Goal: Transaction & Acquisition: Purchase product/service

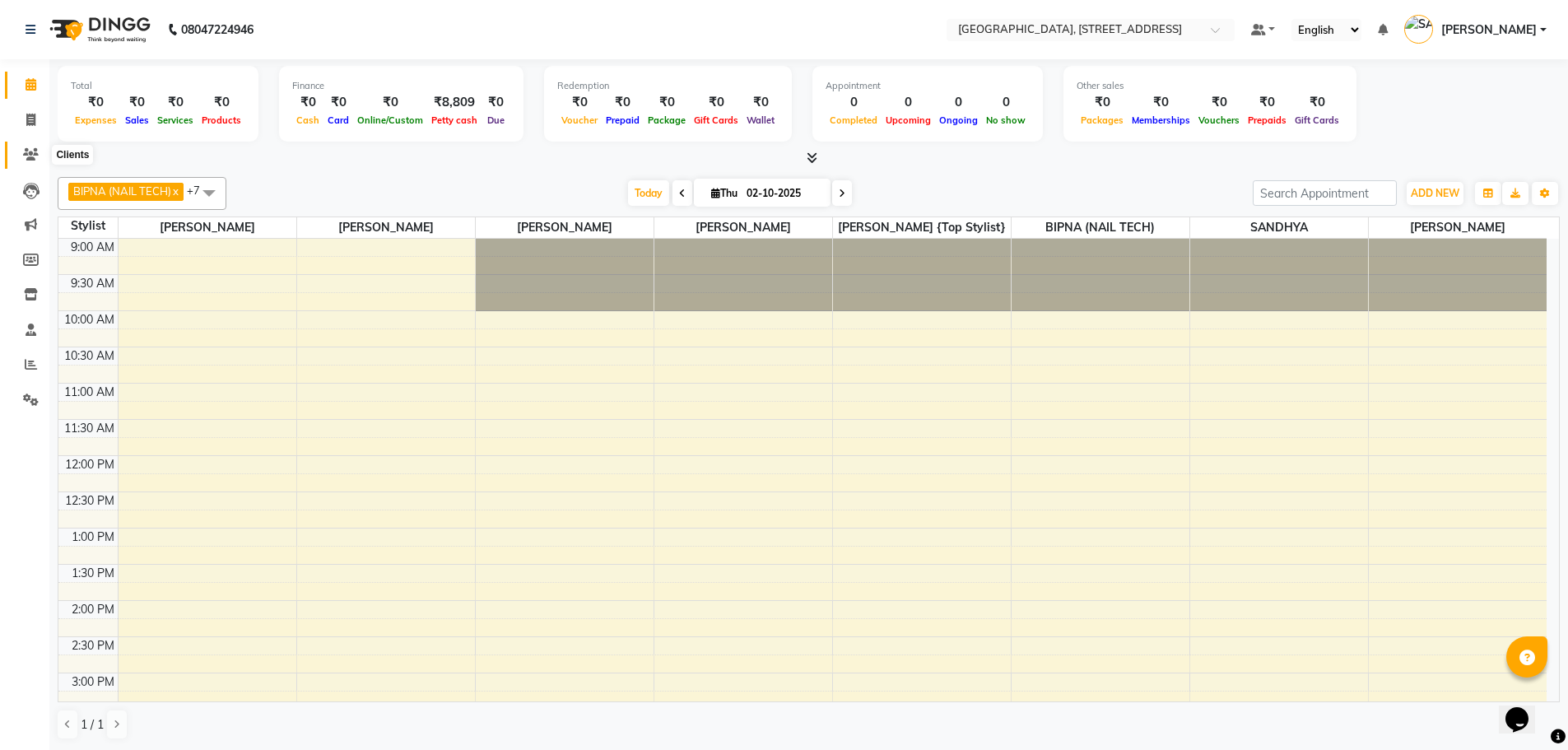
click at [33, 154] on icon at bounding box center [31, 154] width 16 height 12
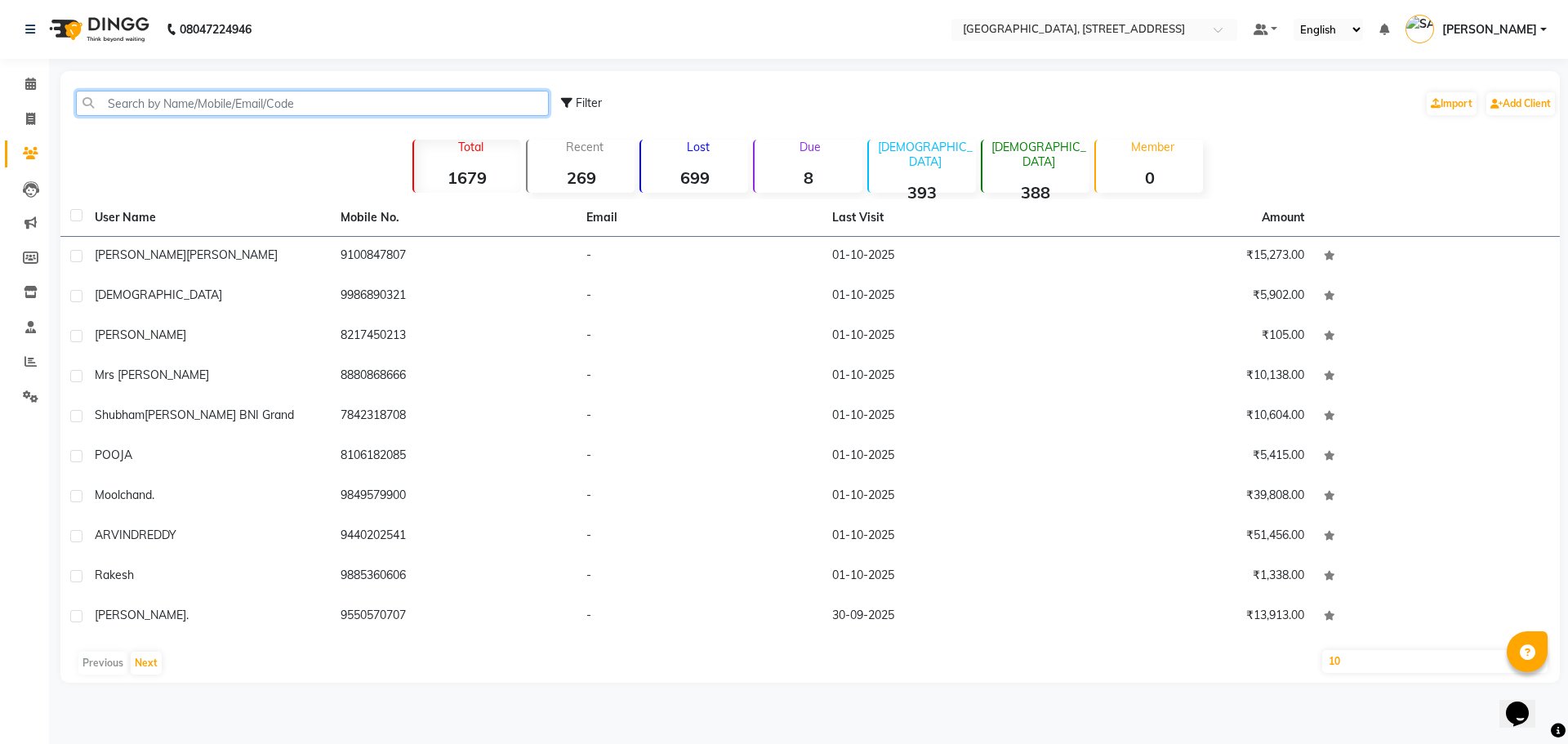
click at [174, 102] on input "text" at bounding box center [313, 103] width 473 height 25
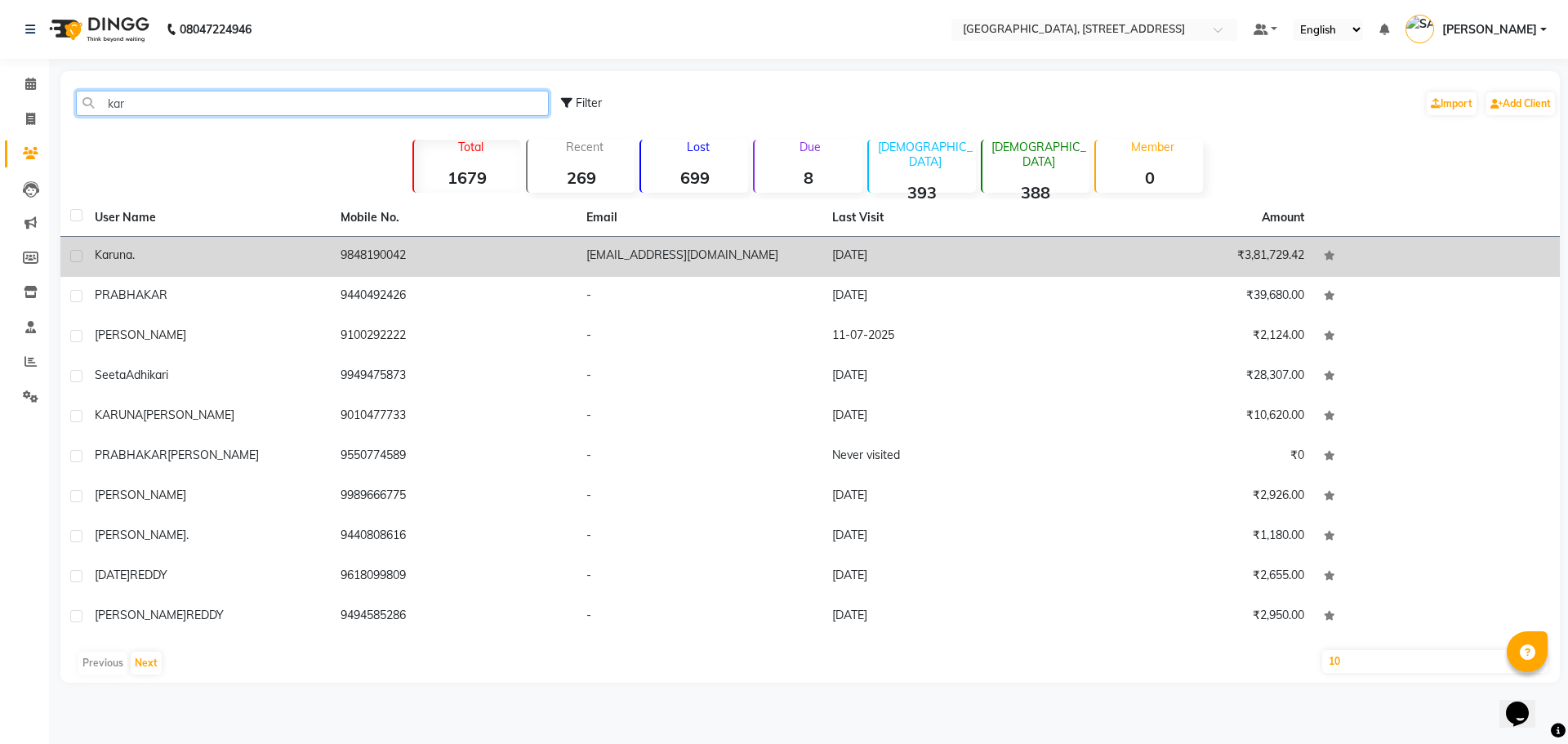
type input "kar"
click at [183, 249] on div "Karuna ." at bounding box center [208, 255] width 226 height 17
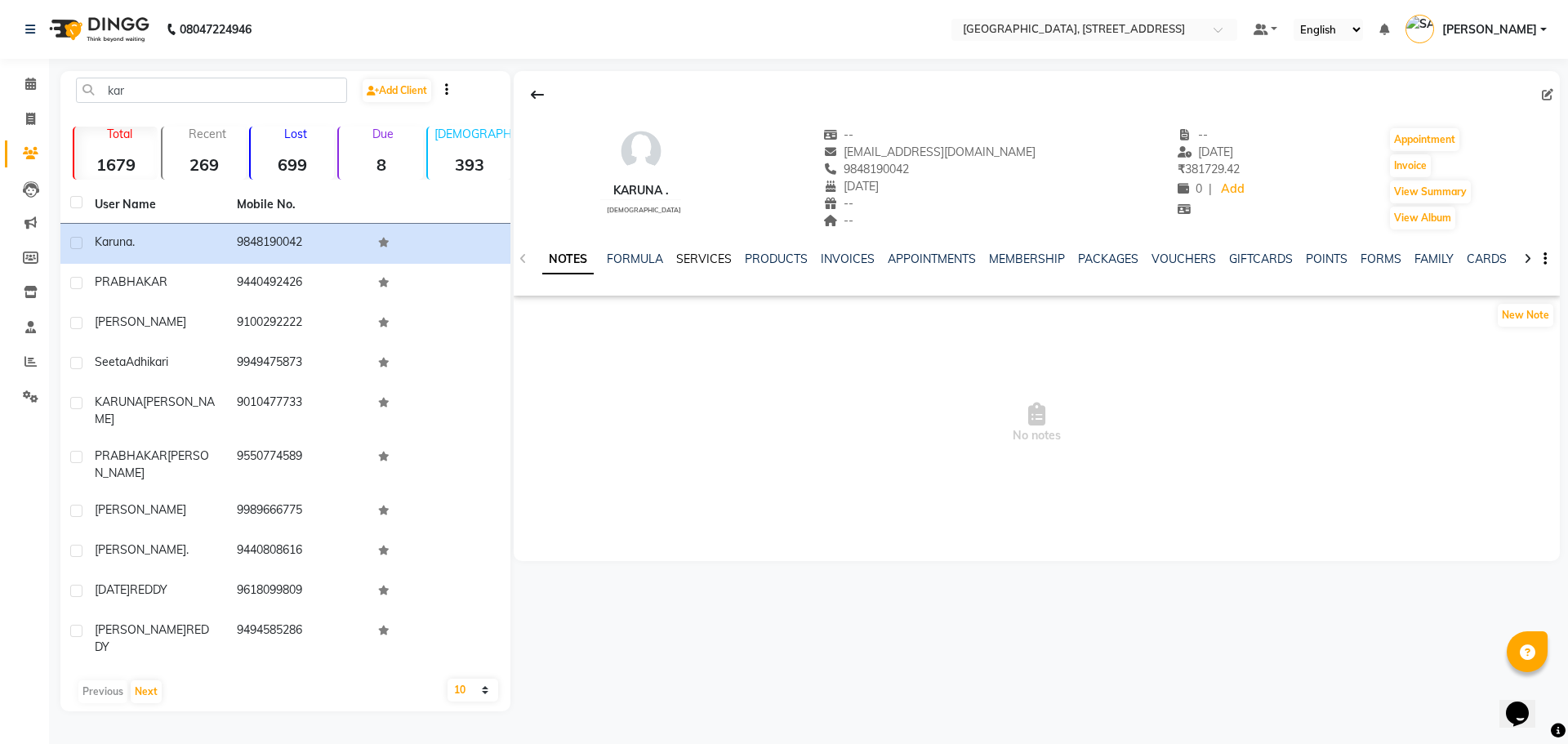
click at [707, 260] on link "SERVICES" at bounding box center [704, 259] width 56 height 15
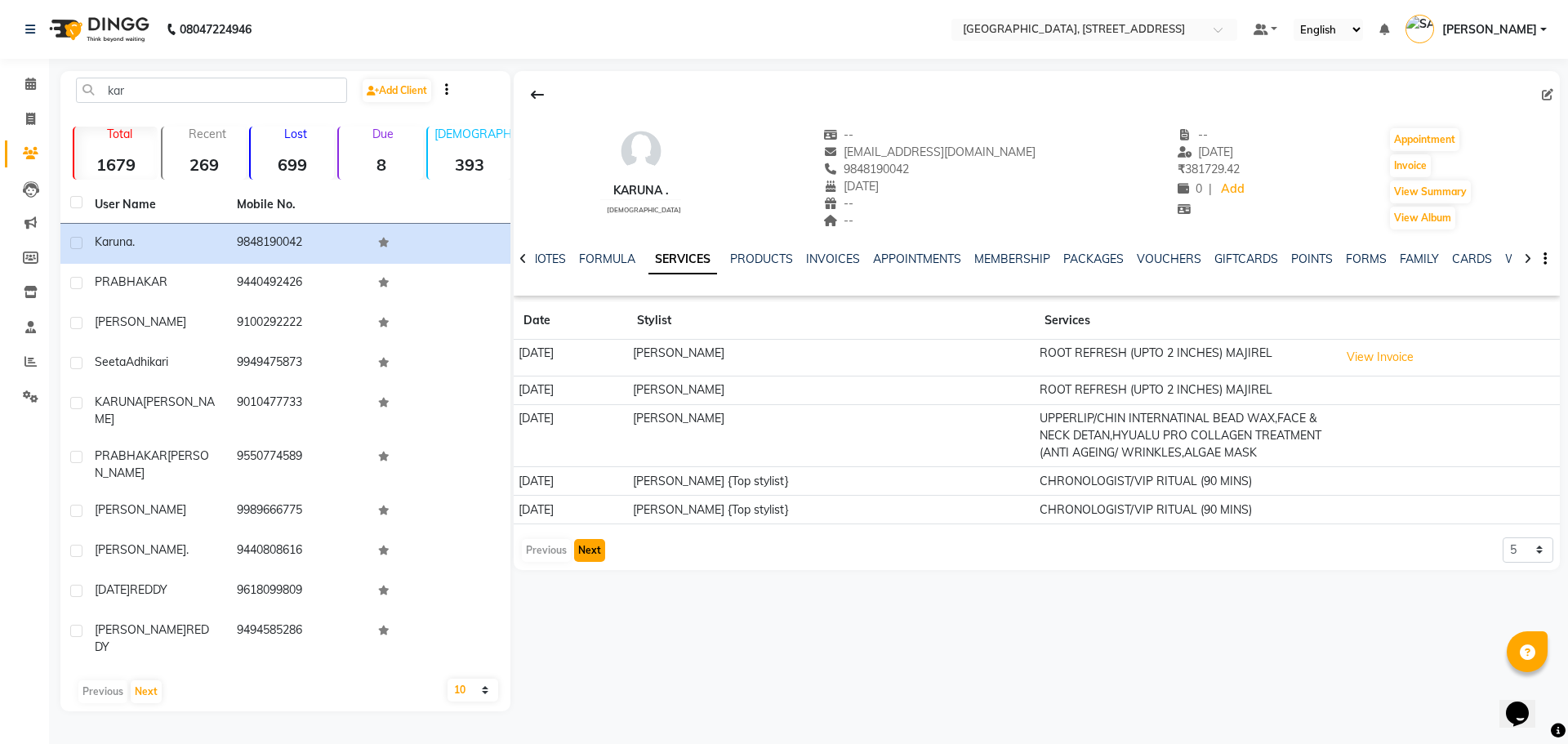
click at [600, 561] on button "Next" at bounding box center [590, 550] width 31 height 23
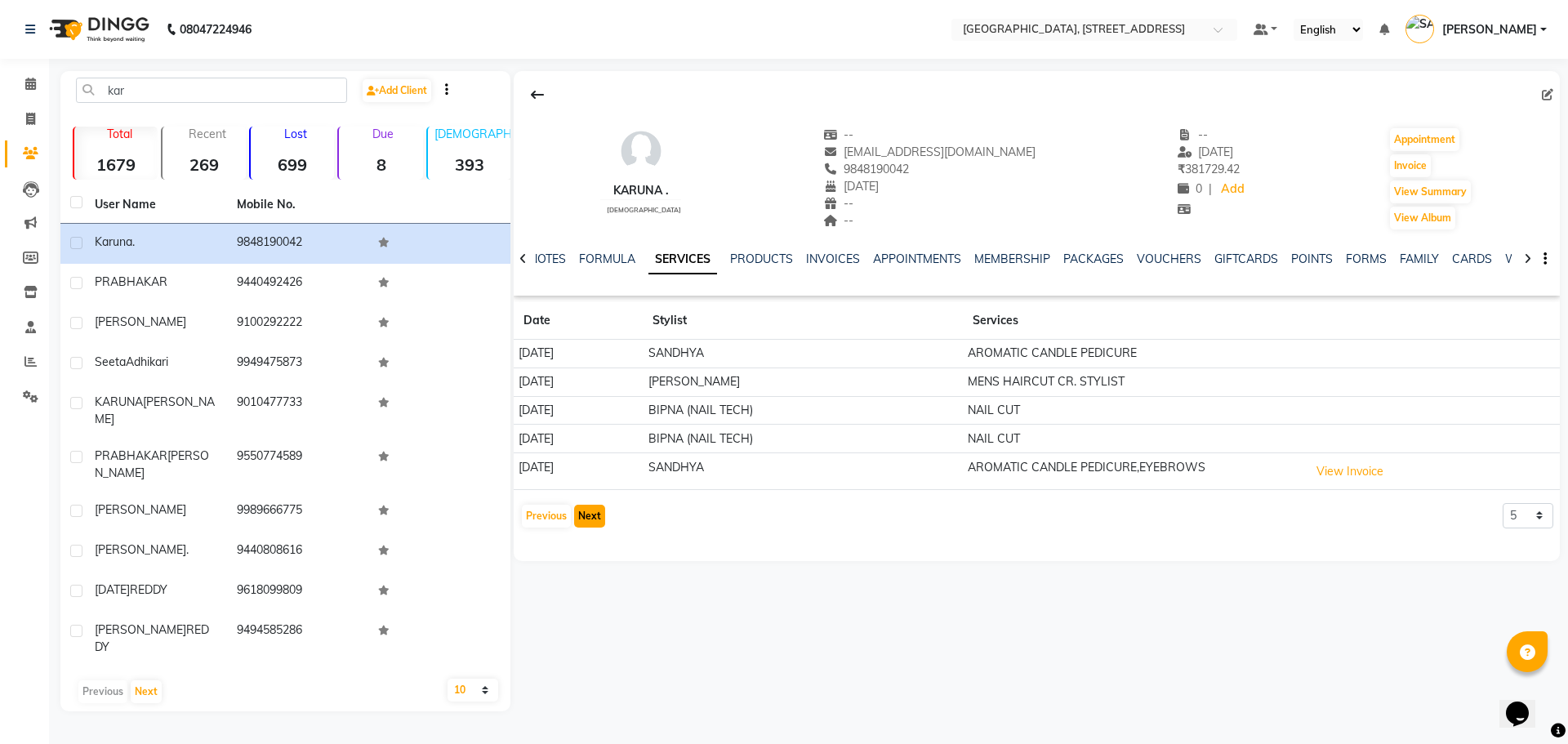
click at [592, 524] on button "Next" at bounding box center [590, 516] width 31 height 23
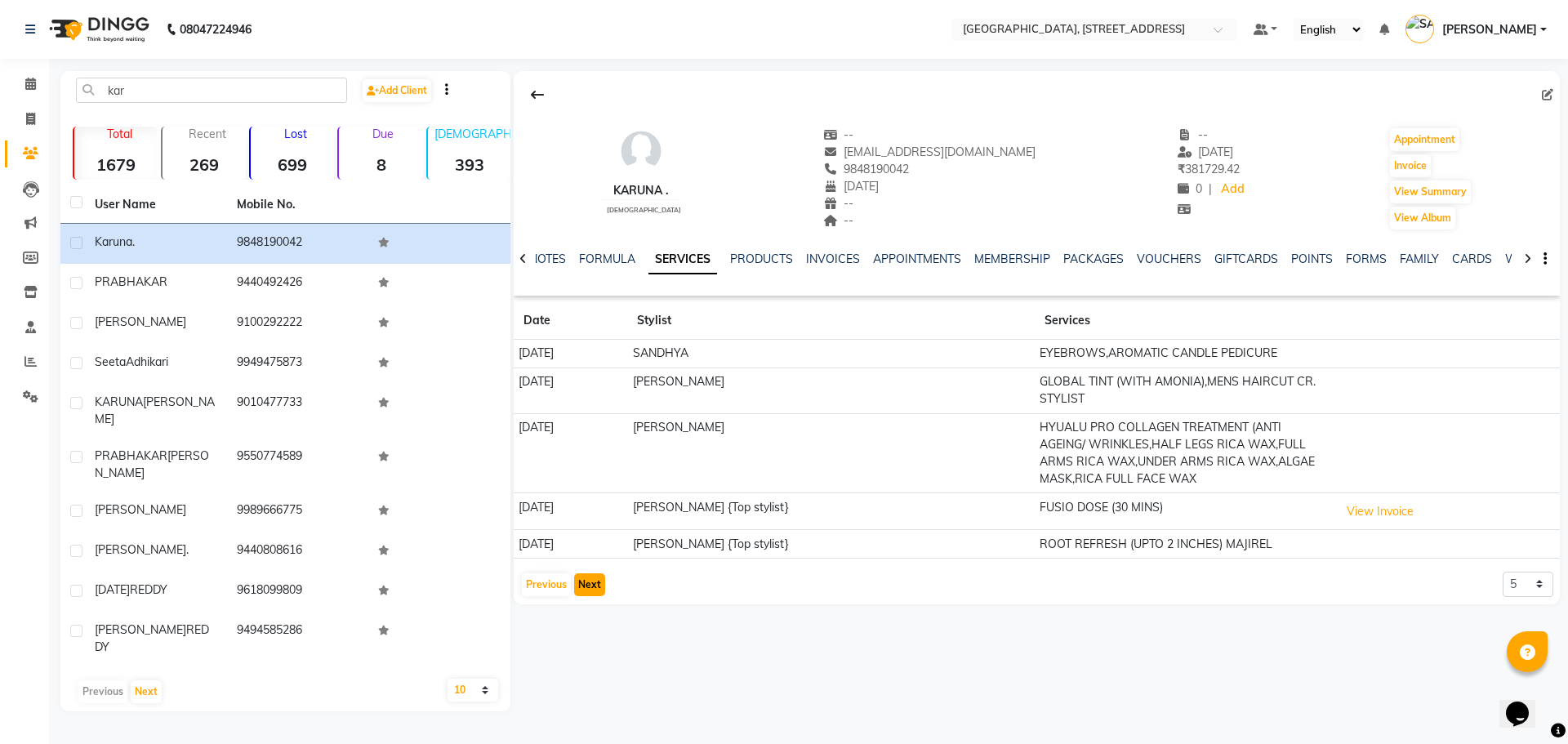
click at [581, 585] on button "Next" at bounding box center [590, 584] width 31 height 23
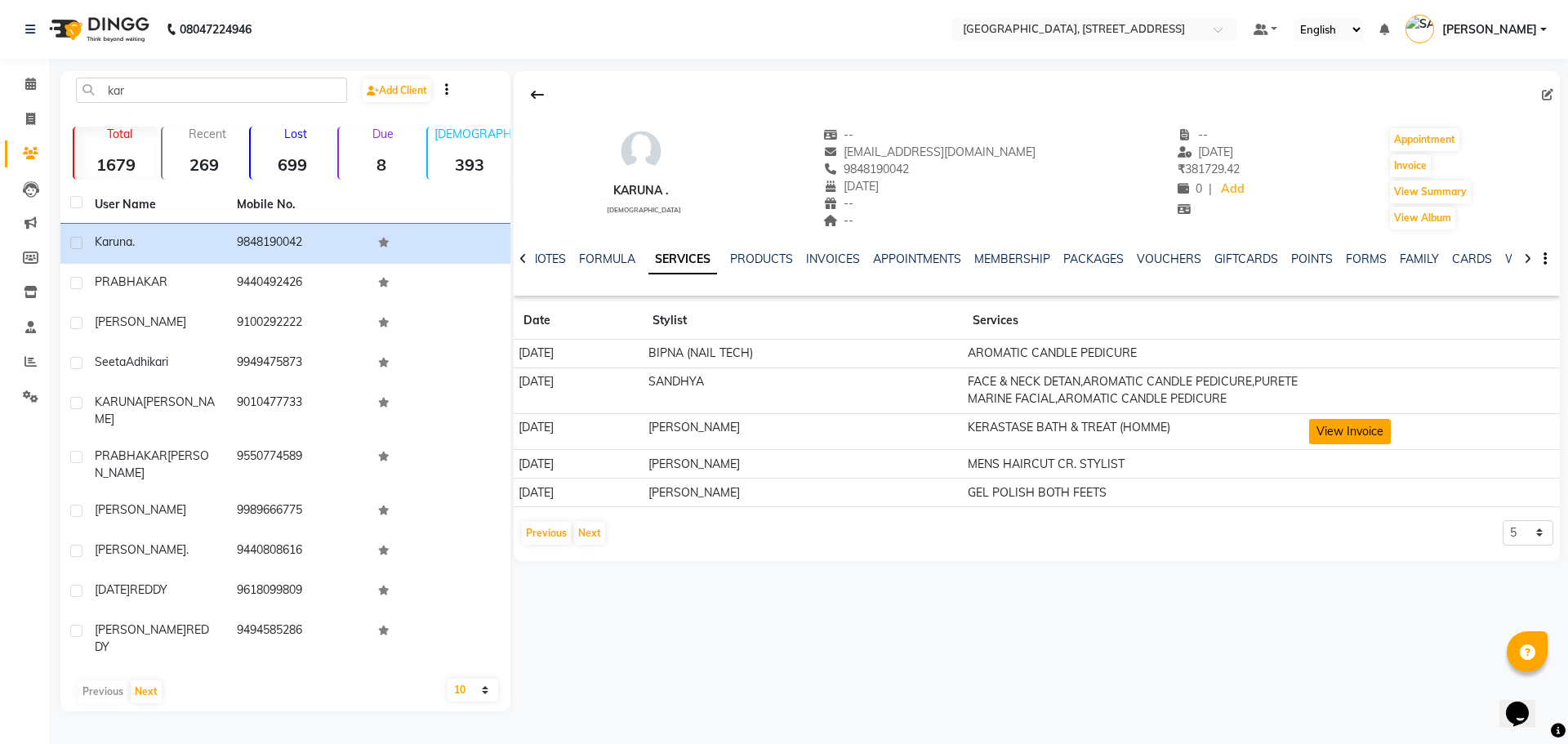
click at [1356, 444] on button "View Invoice" at bounding box center [1350, 431] width 82 height 25
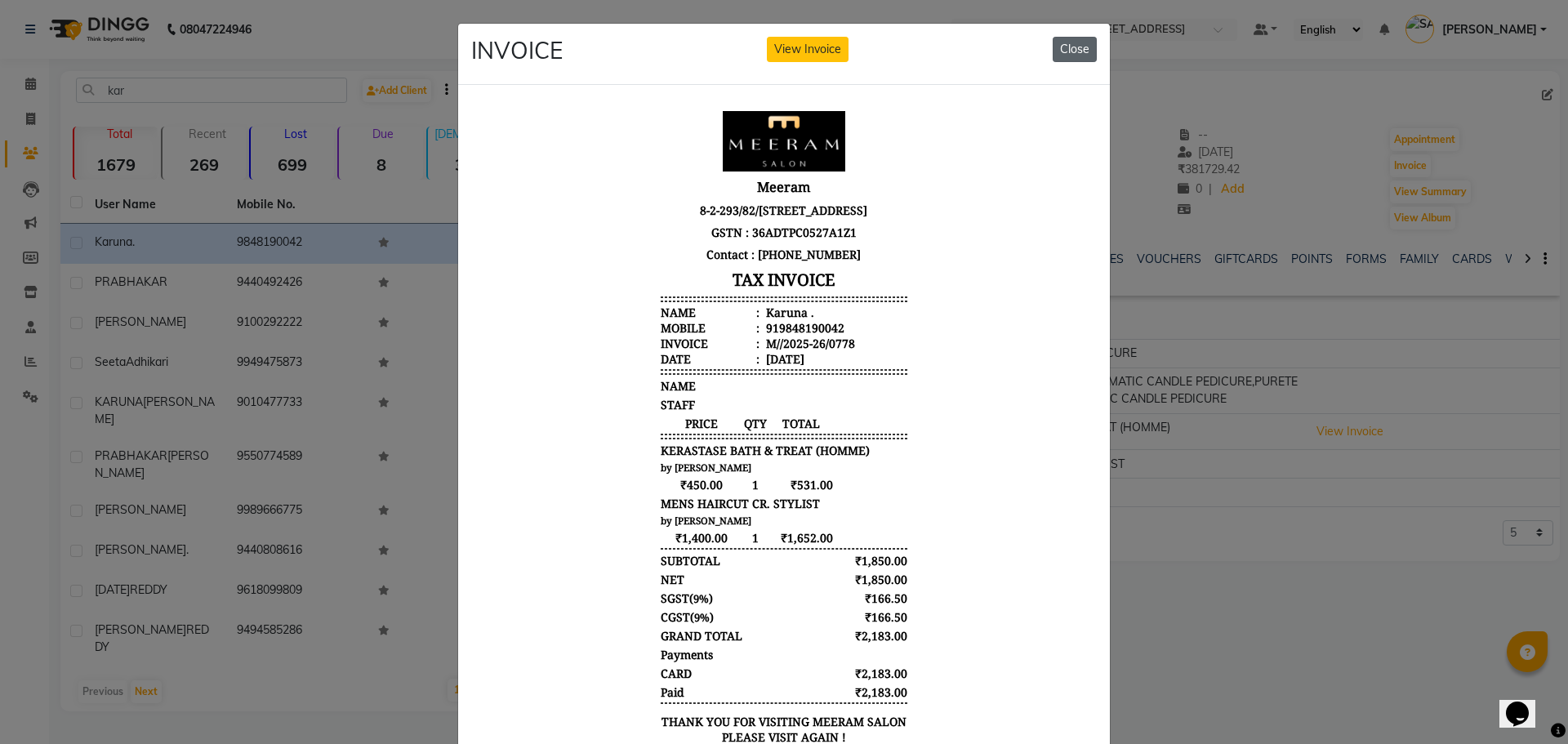
click at [1074, 45] on button "Close" at bounding box center [1075, 49] width 44 height 25
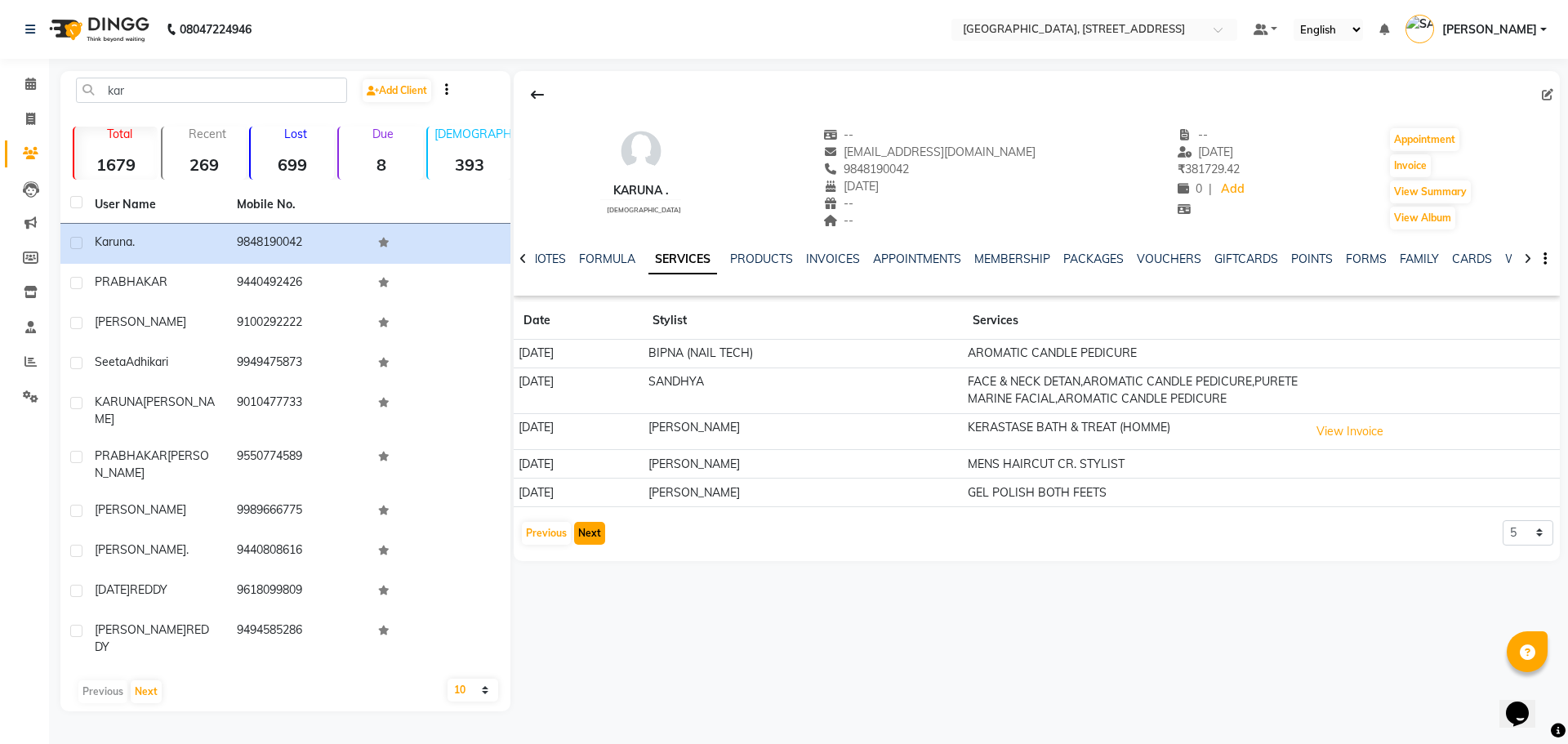
click at [596, 543] on button "Next" at bounding box center [590, 533] width 31 height 23
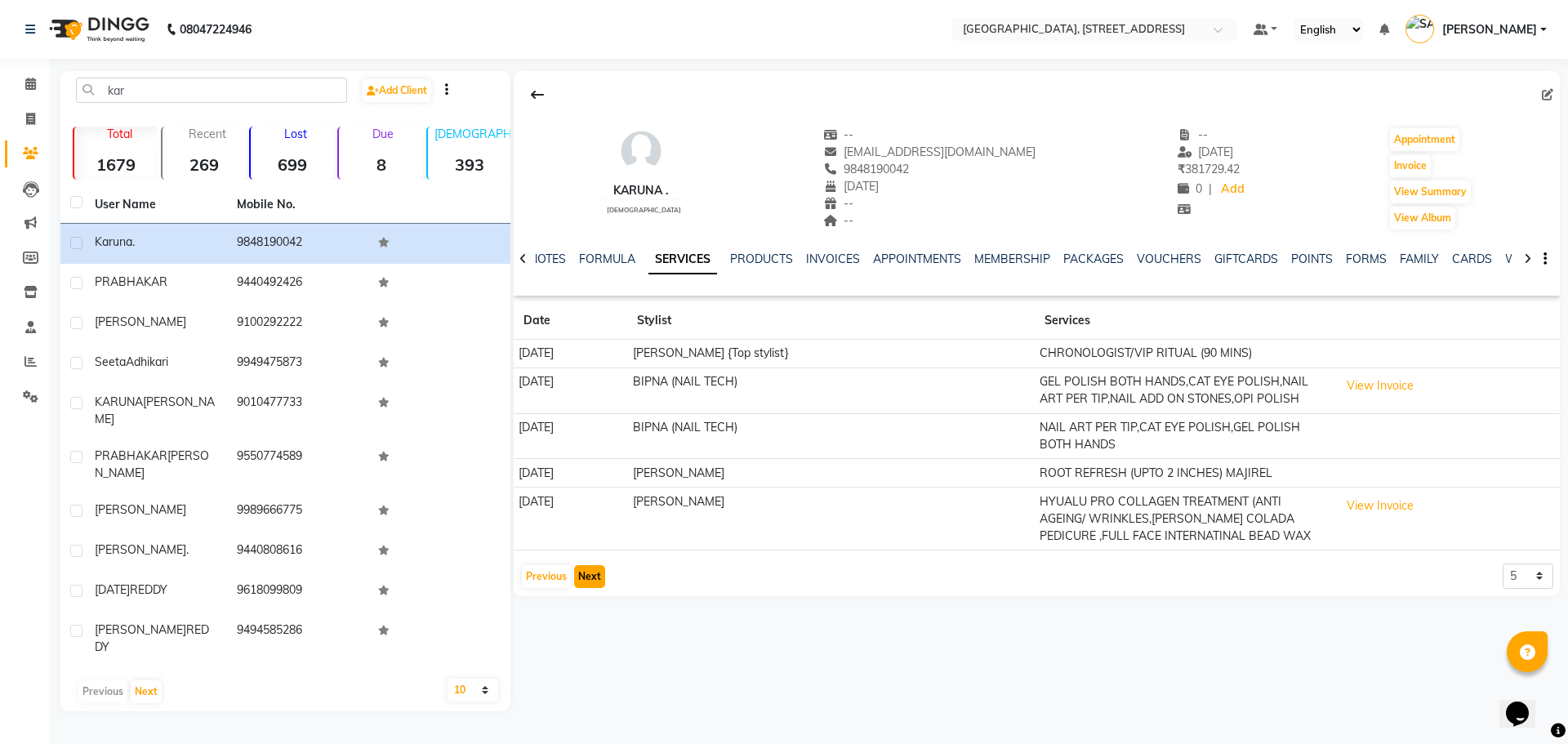
click at [585, 580] on button "Next" at bounding box center [590, 576] width 31 height 23
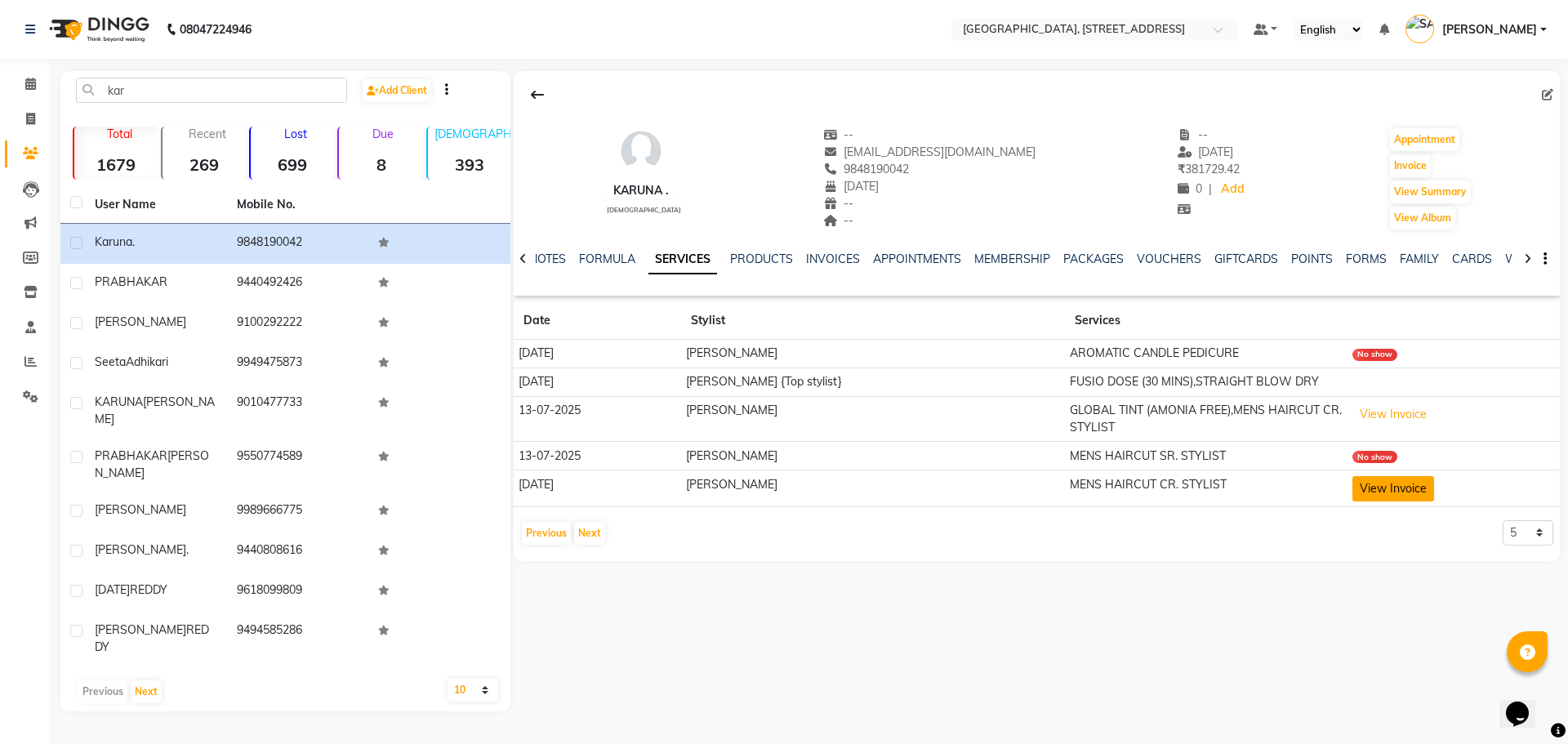
click at [1395, 493] on button "View Invoice" at bounding box center [1394, 489] width 82 height 25
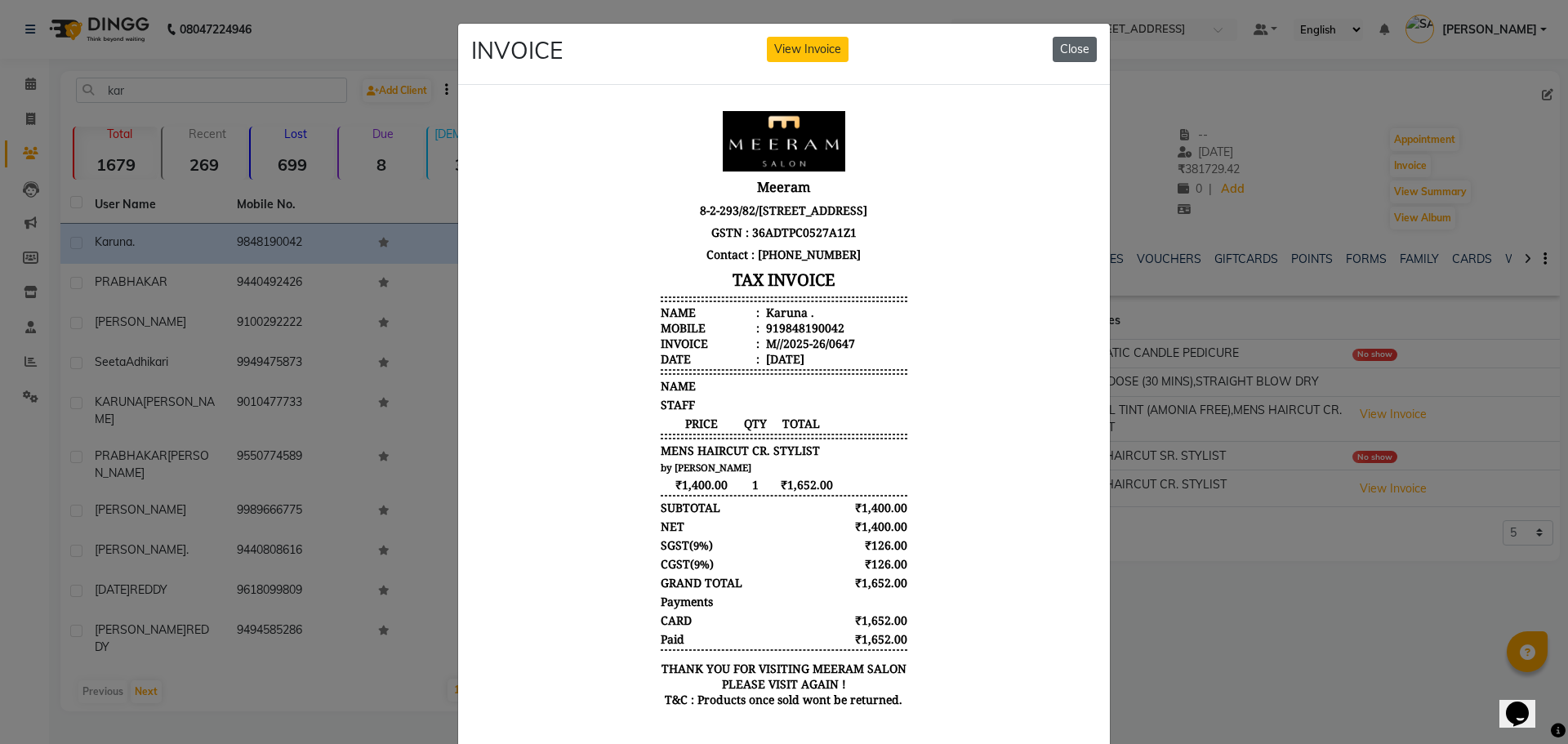
click at [1077, 51] on button "Close" at bounding box center [1075, 49] width 44 height 25
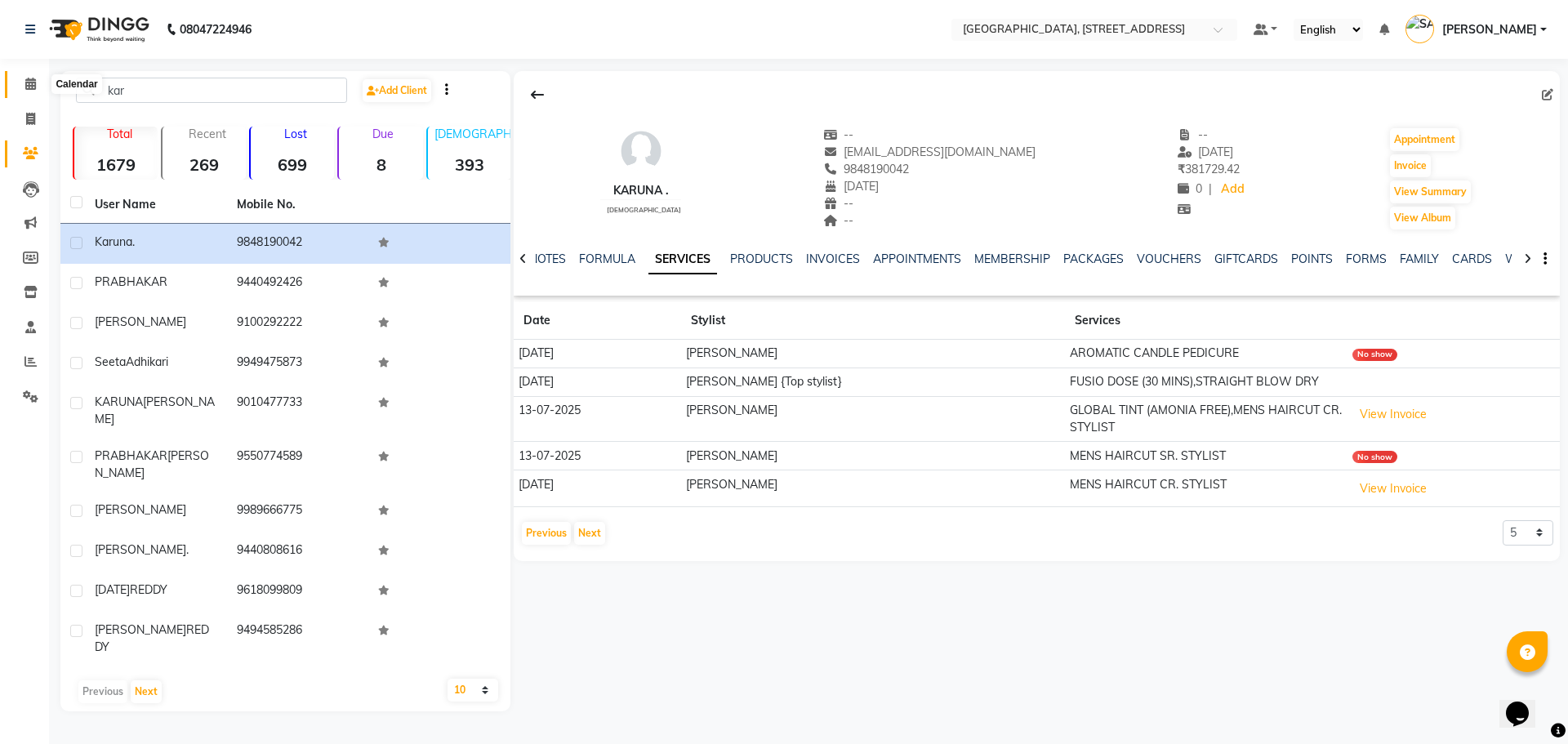
click at [38, 83] on span at bounding box center [30, 84] width 29 height 19
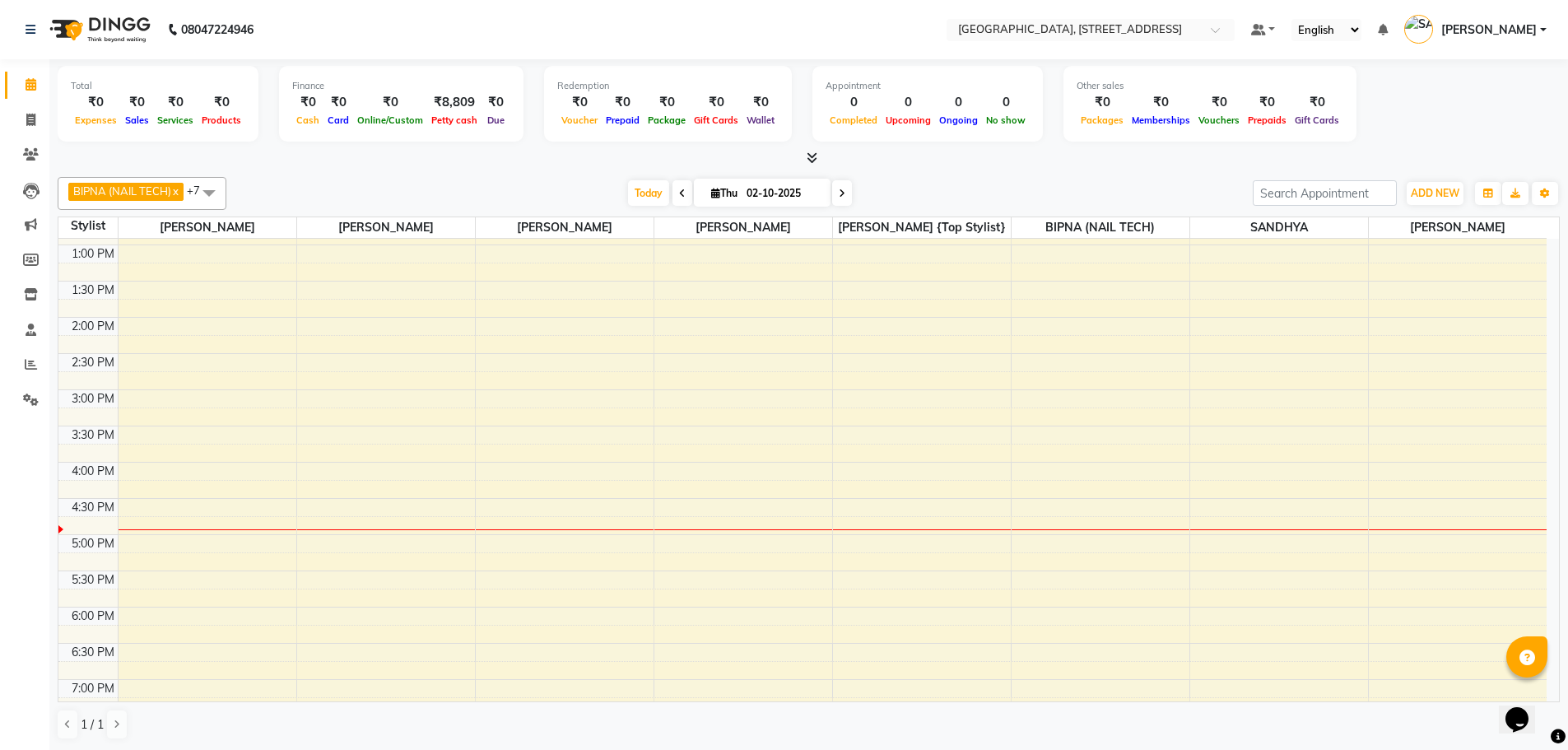
scroll to position [295, 0]
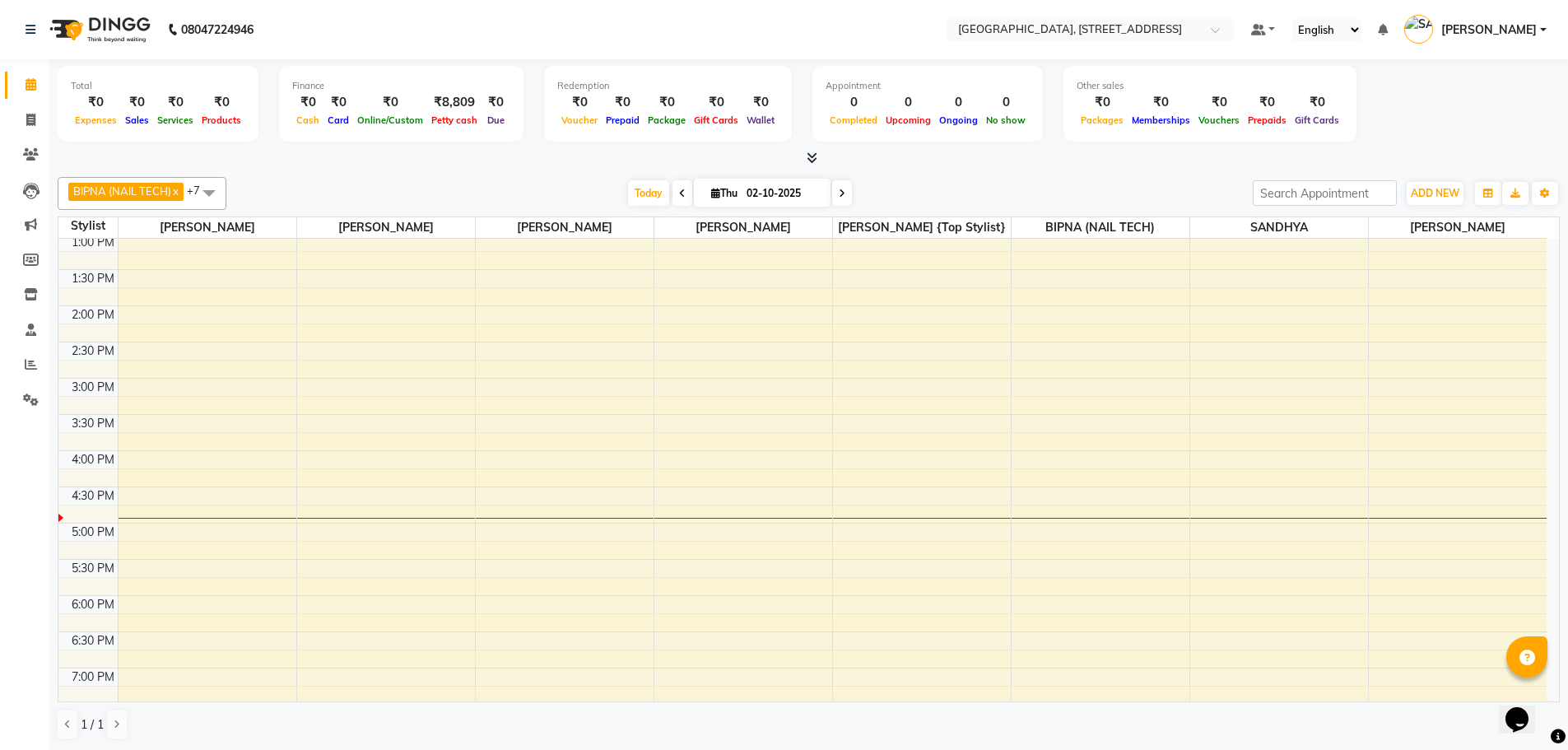
click at [165, 448] on div "9:00 AM 9:30 AM 10:00 AM 10:30 AM 11:00 AM 11:30 AM 12:00 PM 12:30 PM 1:00 PM 1…" at bounding box center [802, 450] width 1488 height 1013
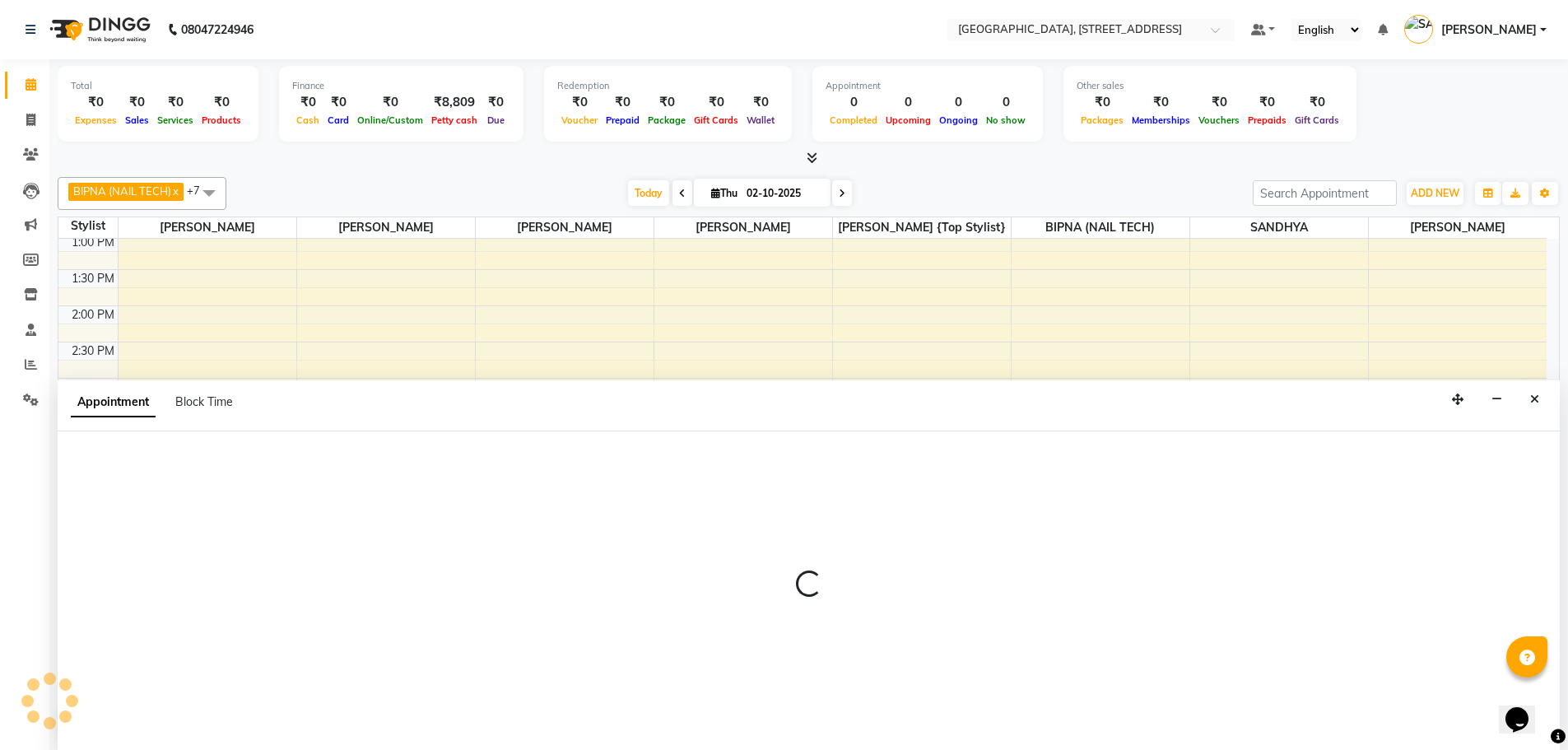
scroll to position [1, 0]
select select "50905"
select select "tentative"
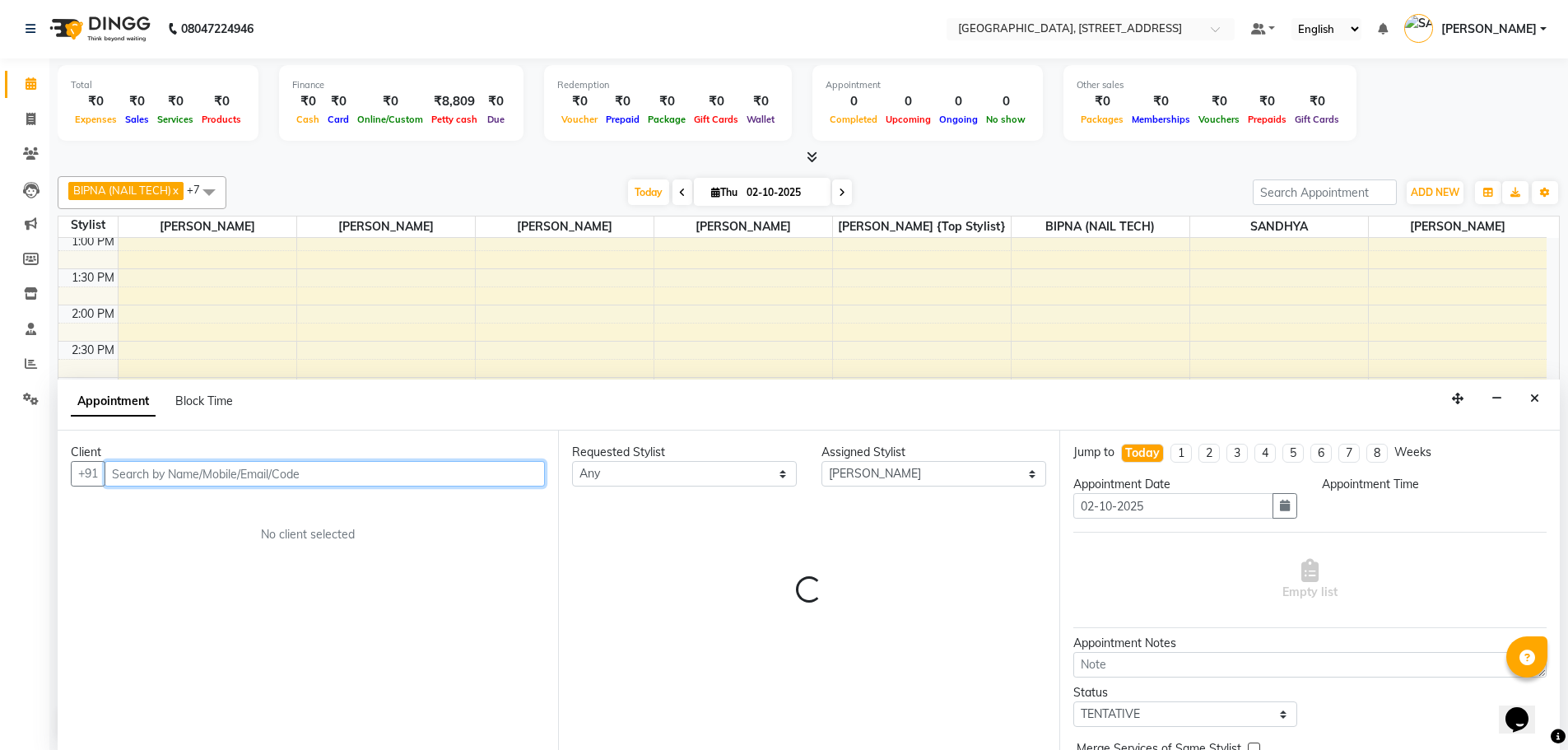
select select "945"
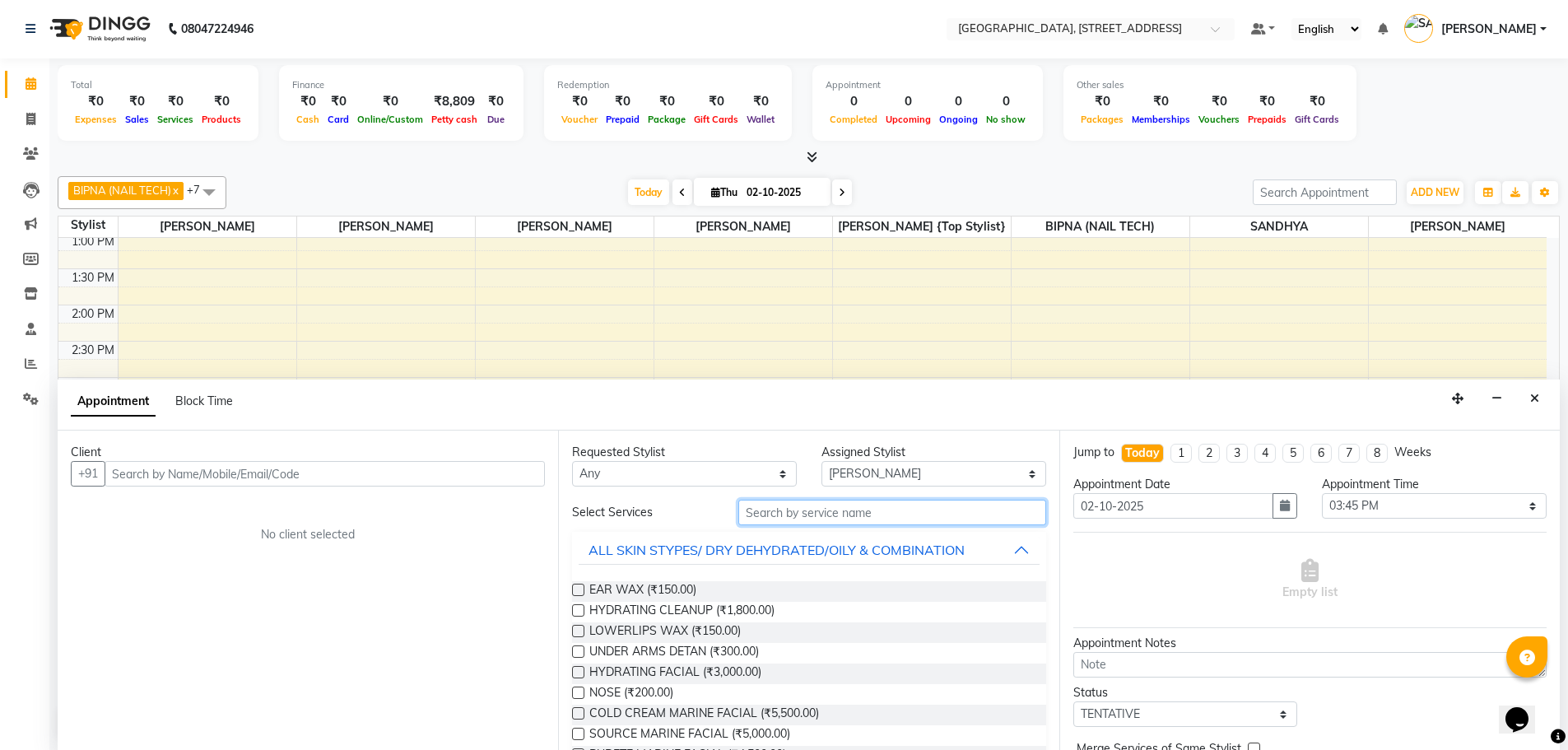
click at [826, 517] on input "text" at bounding box center [892, 512] width 308 height 26
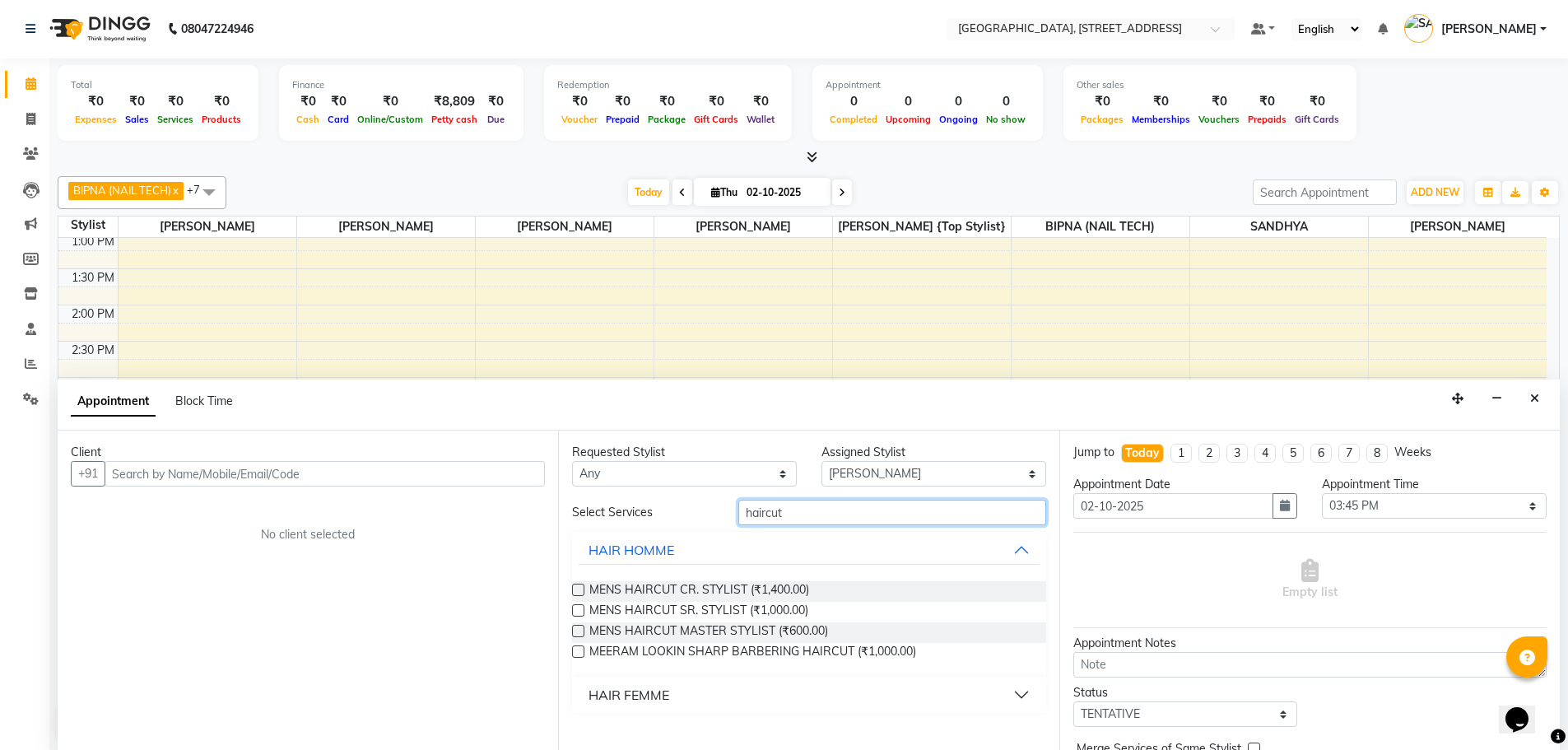
type input "haircut"
click at [581, 591] on label at bounding box center [578, 589] width 12 height 12
click at [581, 591] on input "checkbox" at bounding box center [577, 591] width 11 height 11
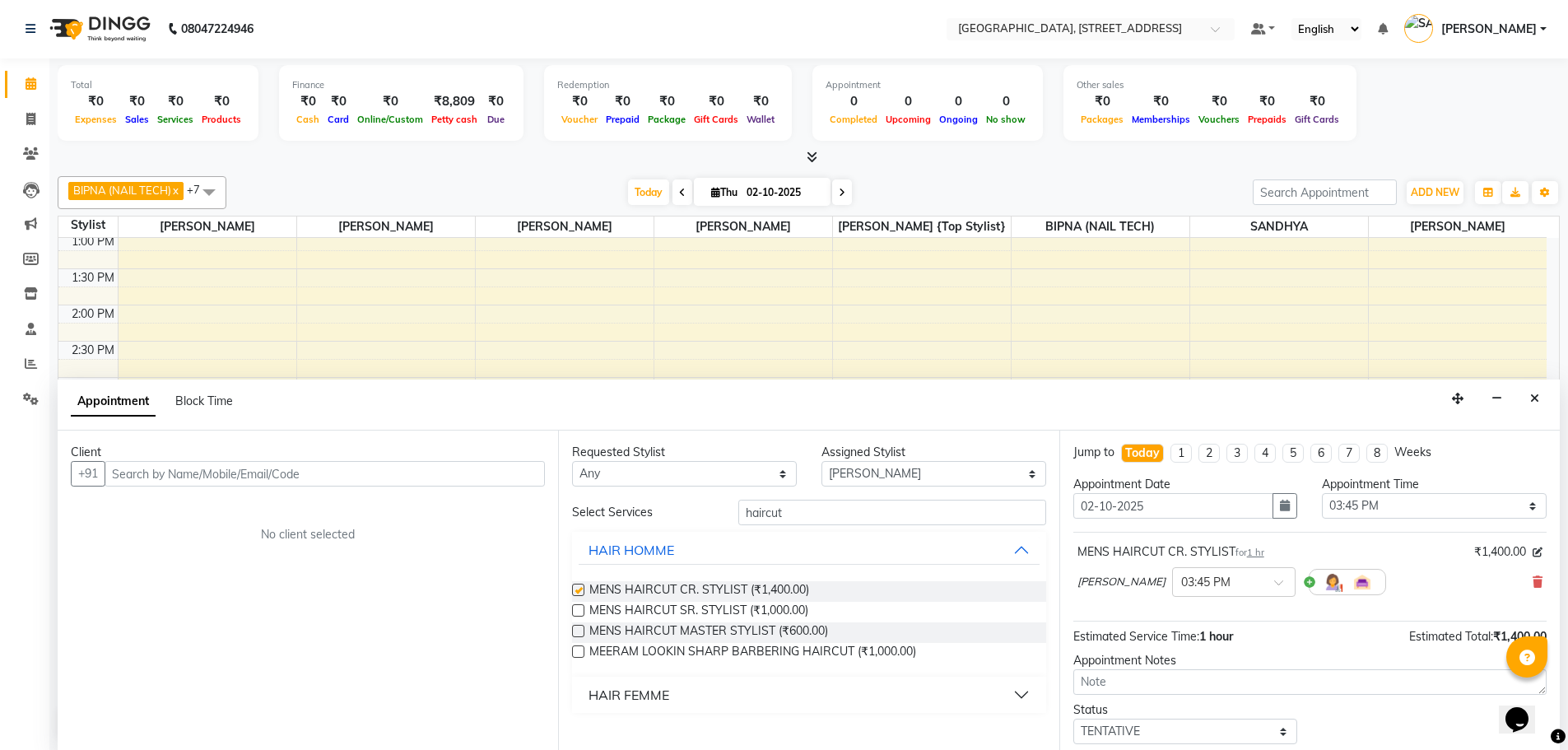
checkbox input "false"
click at [277, 469] on input "text" at bounding box center [325, 474] width 441 height 26
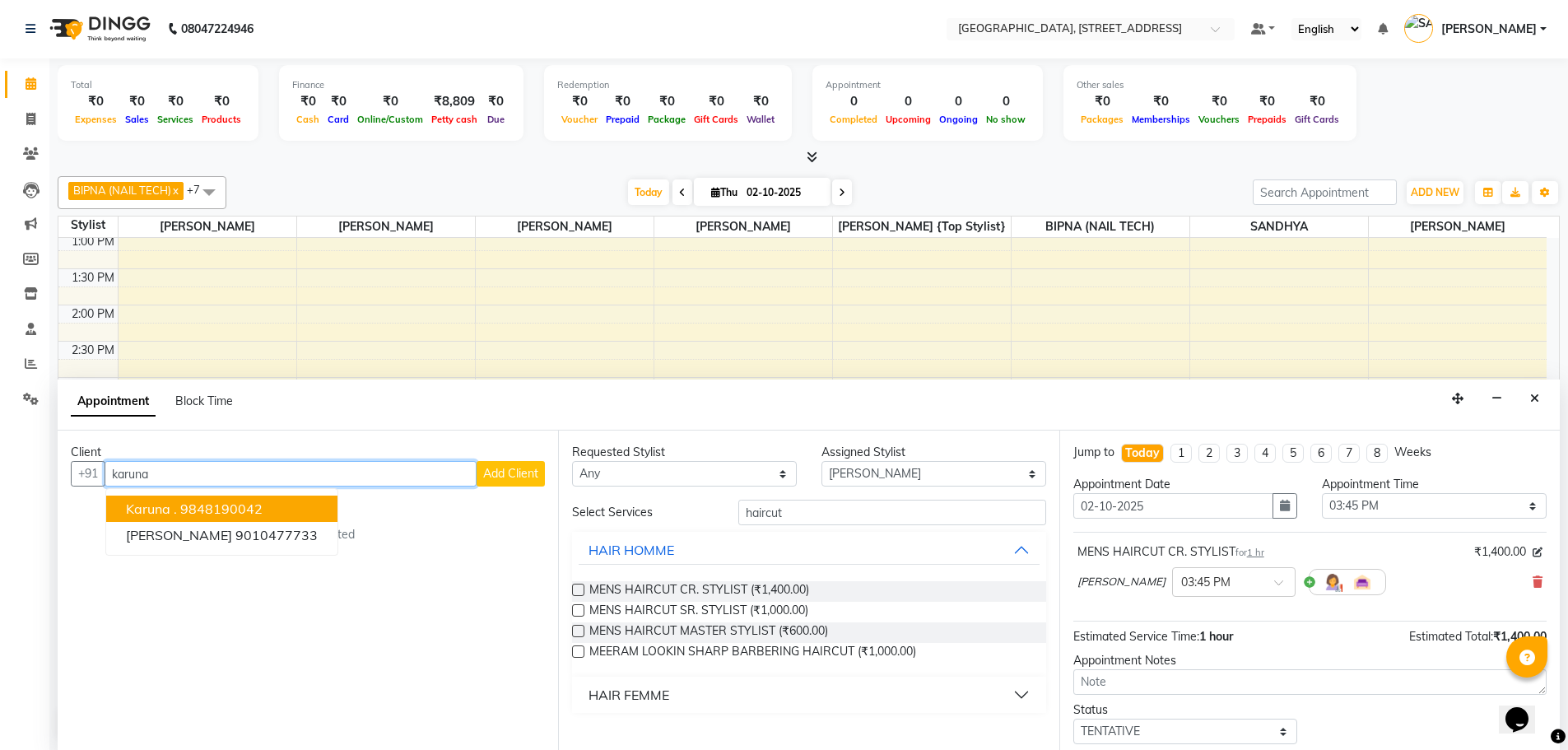
click at [274, 506] on button "Karuna . 9848190042" at bounding box center [222, 508] width 231 height 26
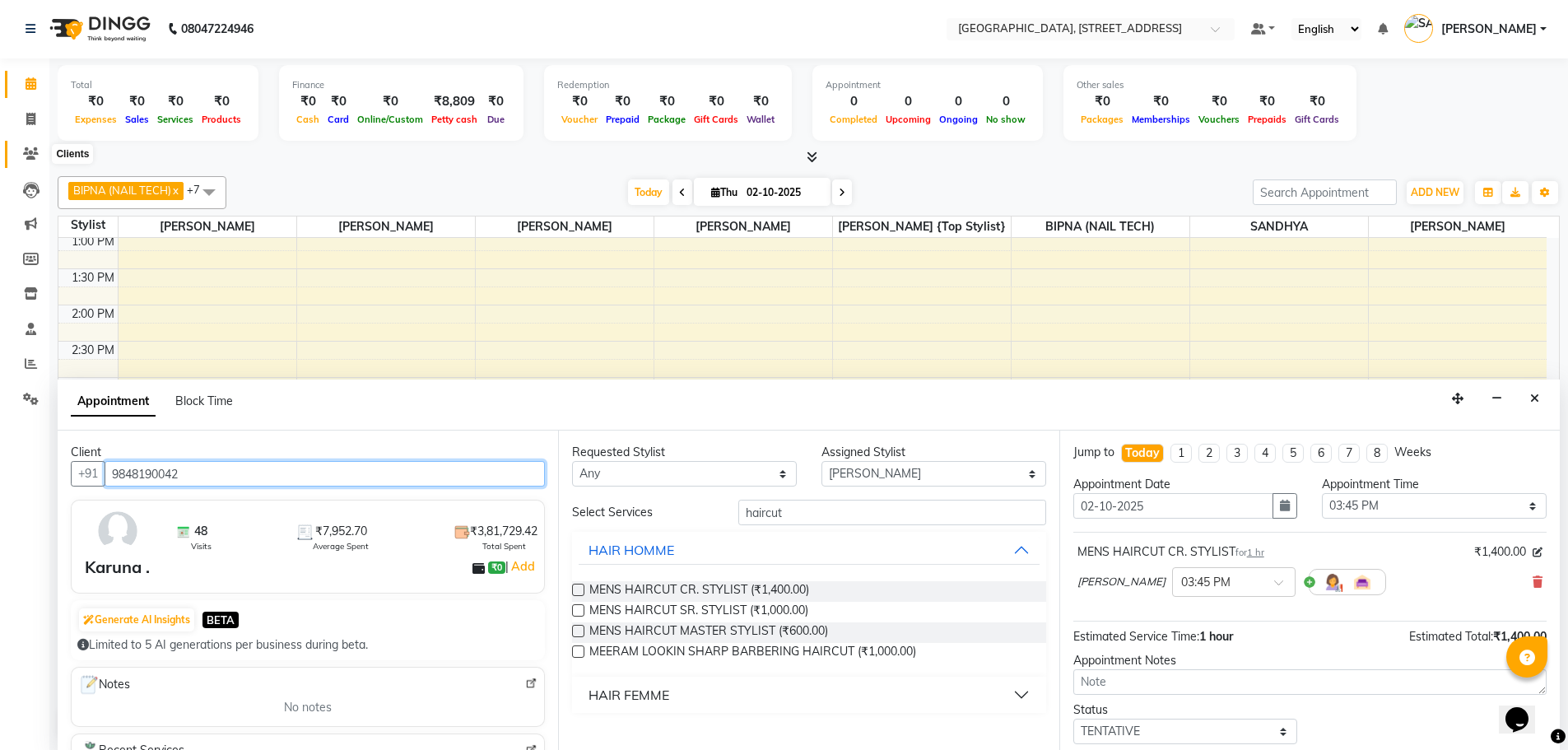
type input "9848190042"
click at [31, 149] on icon at bounding box center [31, 153] width 16 height 12
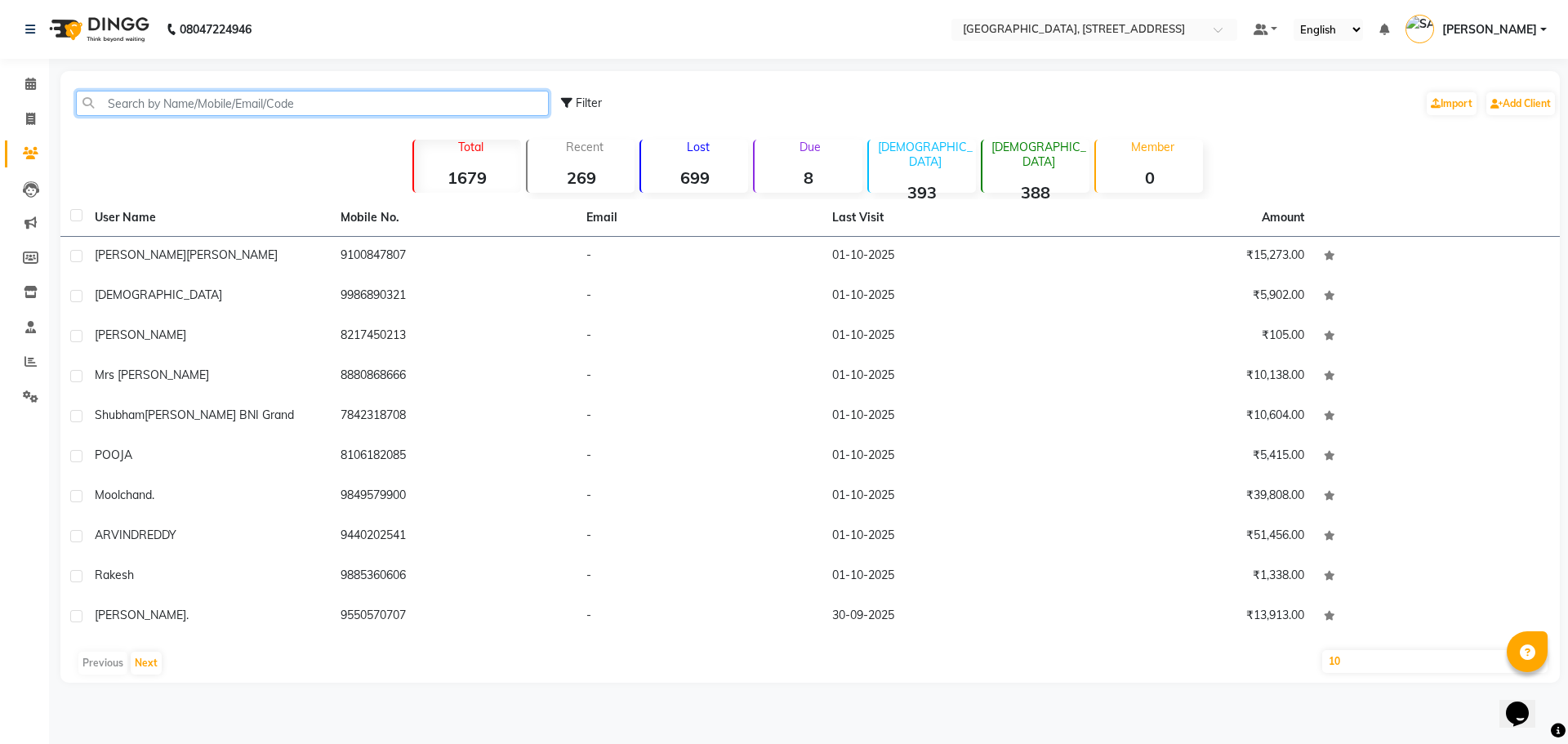
click at [233, 101] on input "text" at bounding box center [313, 103] width 473 height 25
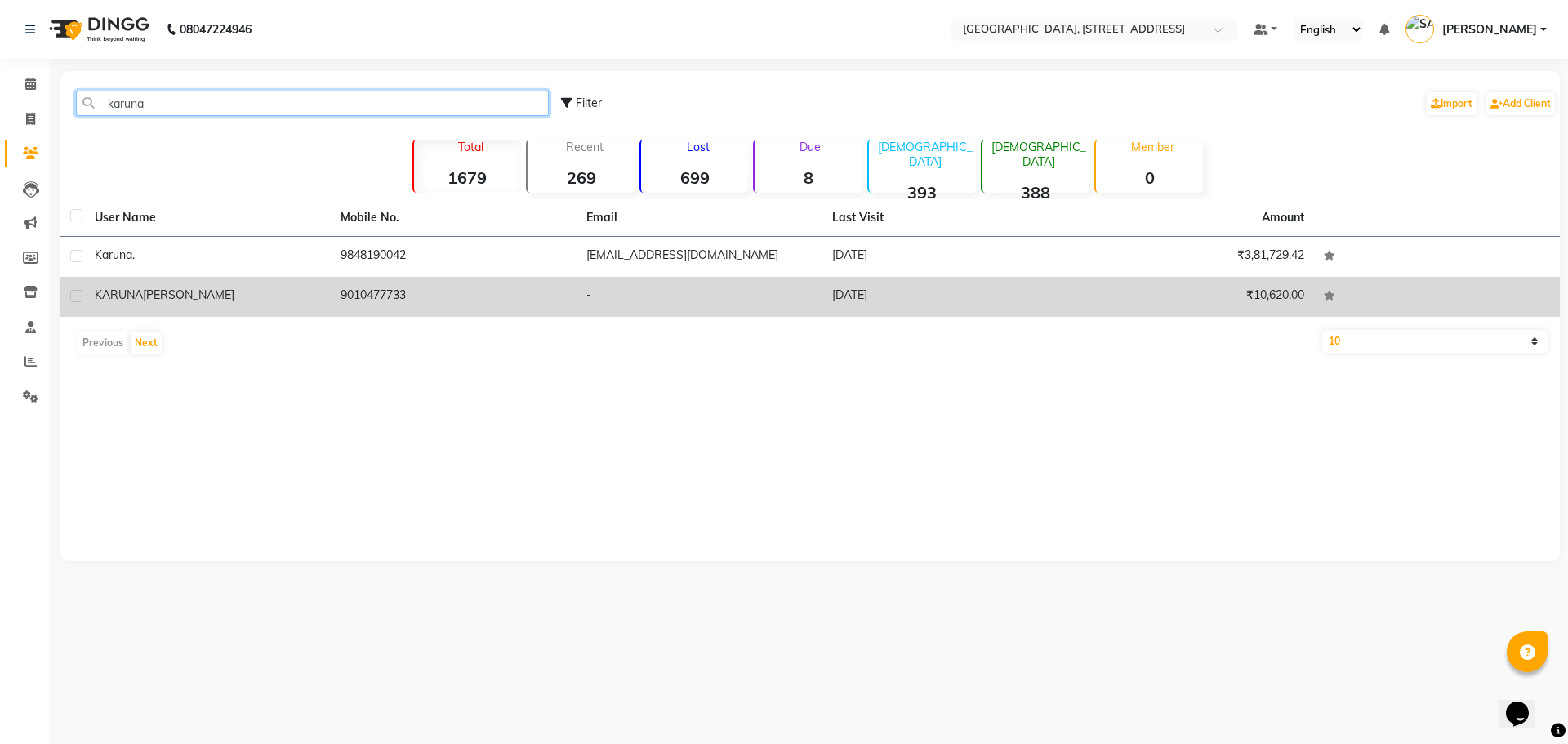
type input "karuna"
click at [307, 278] on td "KARUNA MUNDADA" at bounding box center [208, 296] width 246 height 40
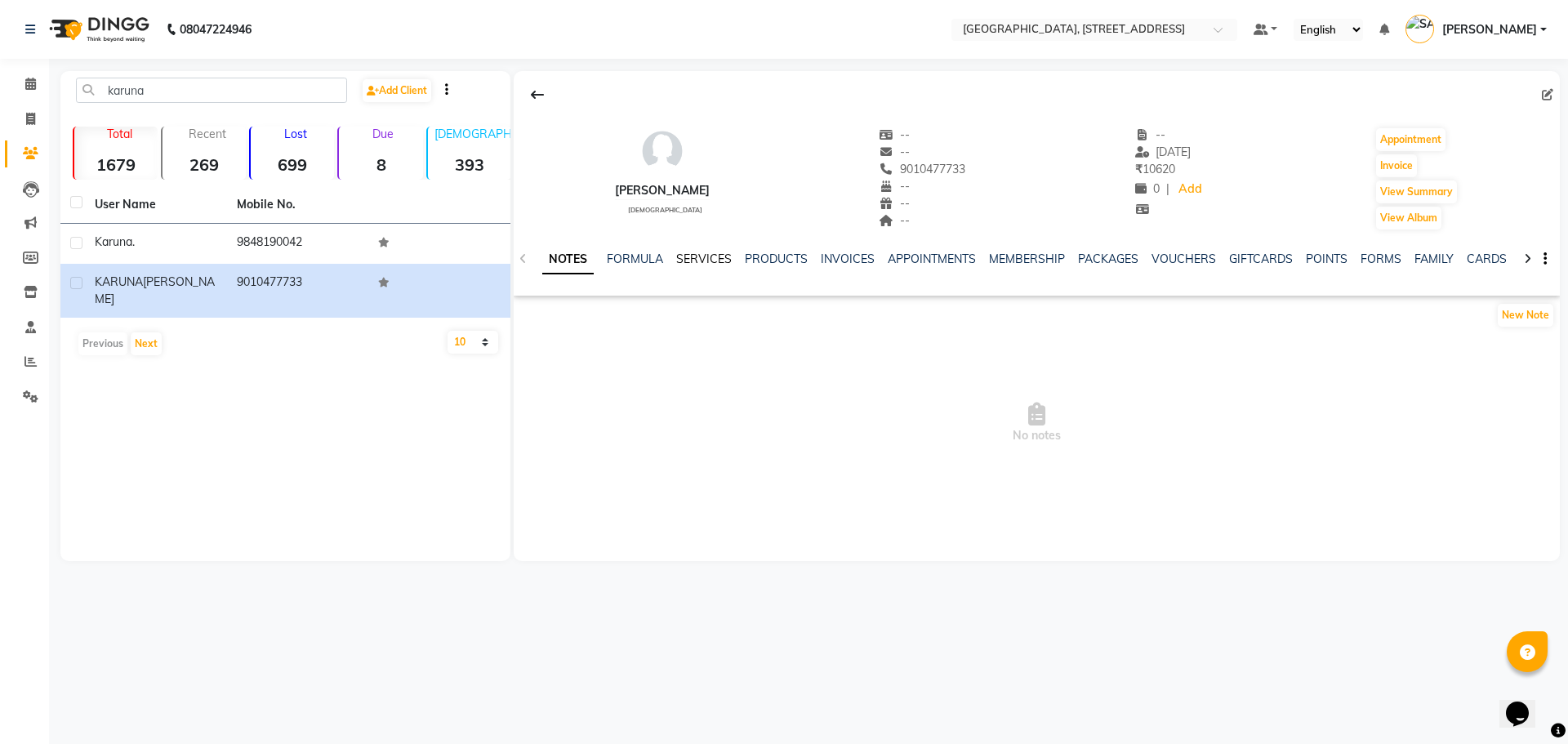
click at [709, 254] on link "SERVICES" at bounding box center [704, 259] width 56 height 15
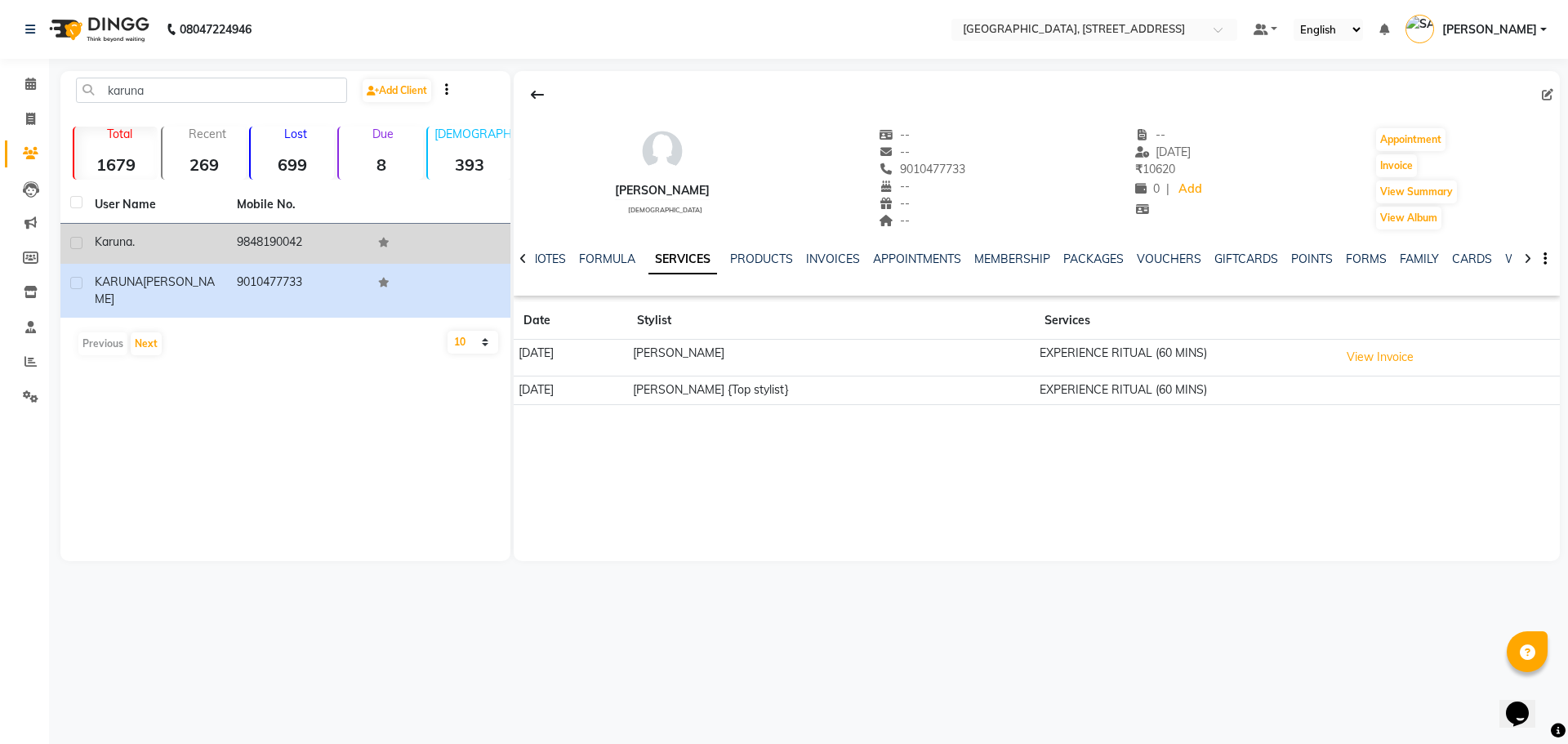
click at [275, 248] on td "9848190042" at bounding box center [298, 243] width 142 height 40
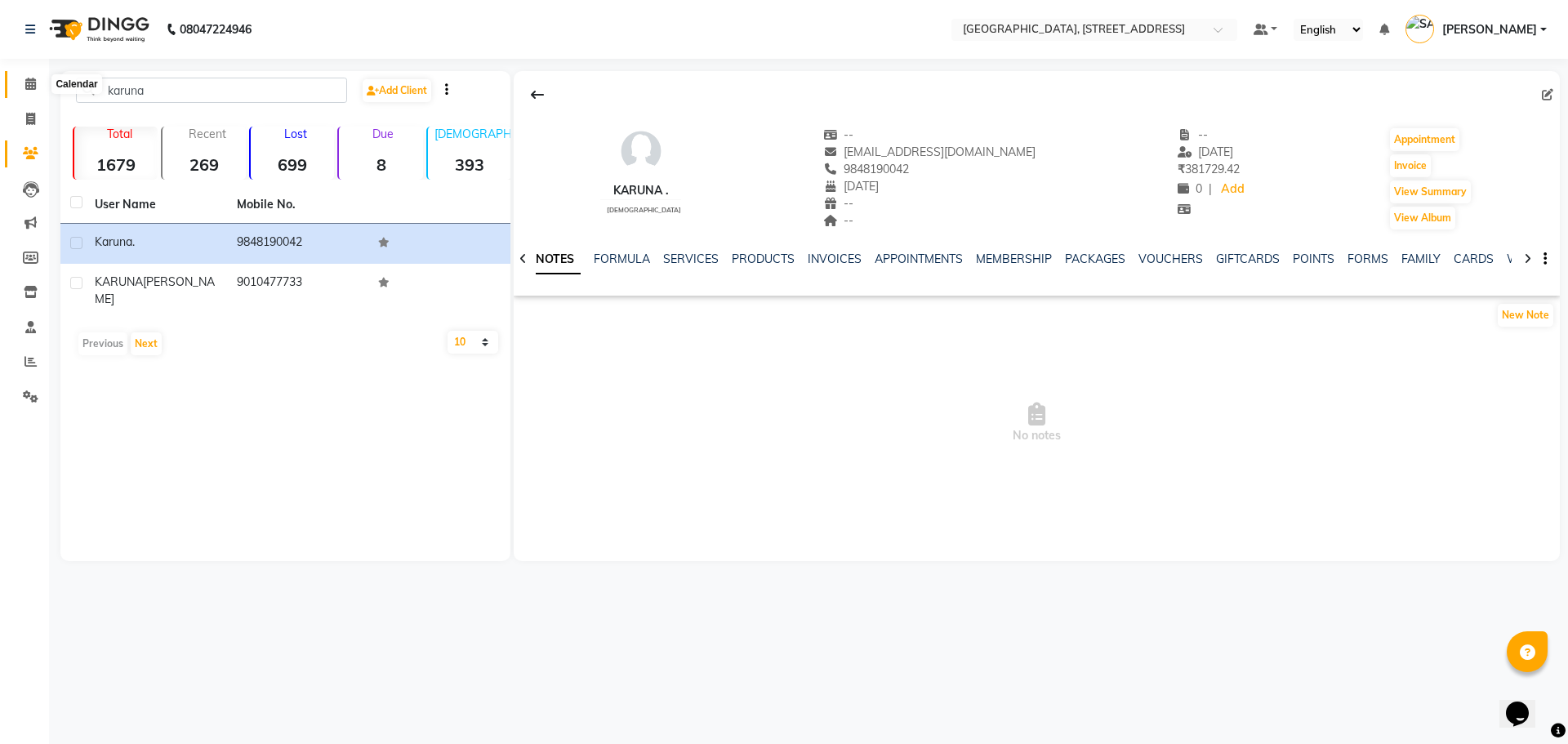
click at [30, 79] on icon at bounding box center [30, 83] width 11 height 12
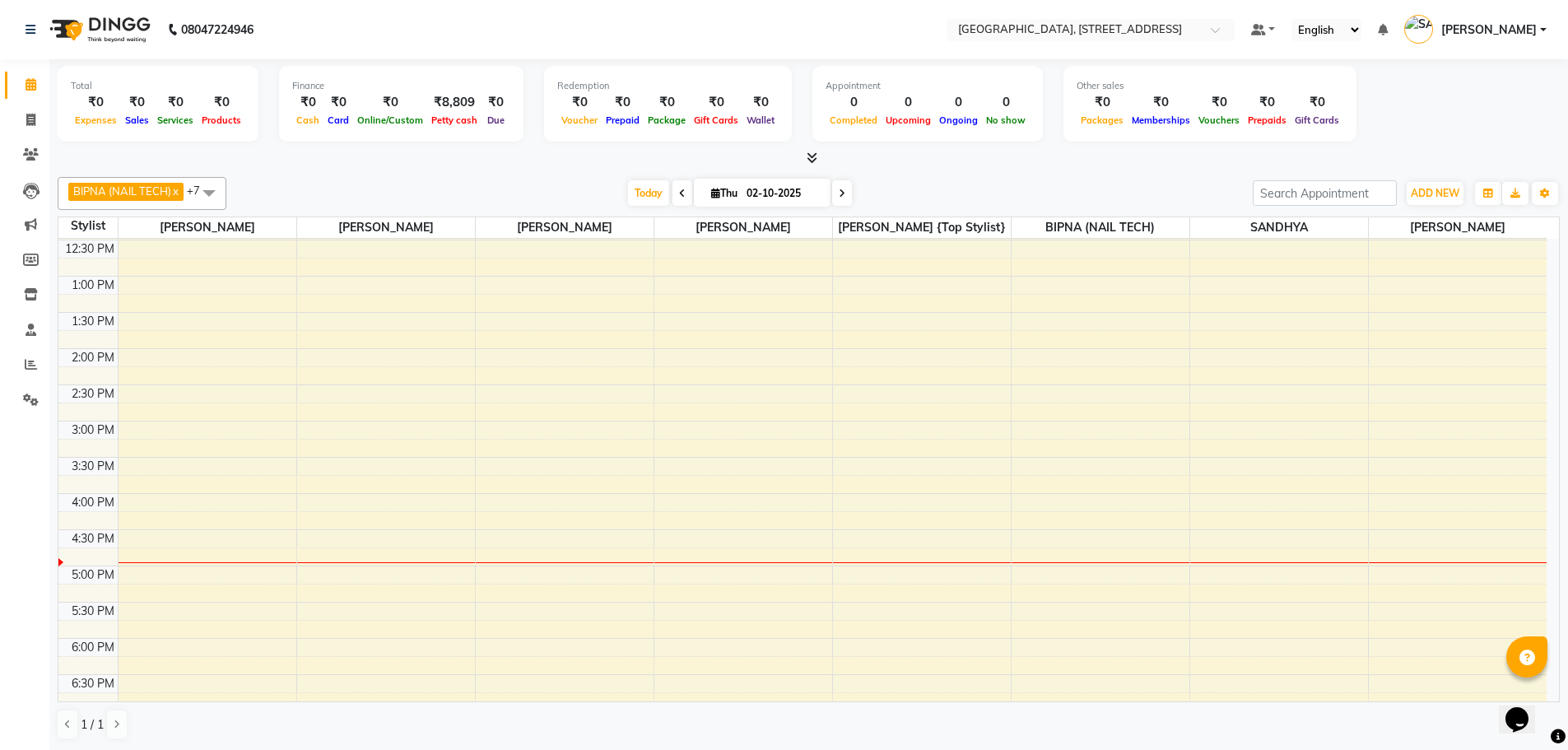
scroll to position [285, 0]
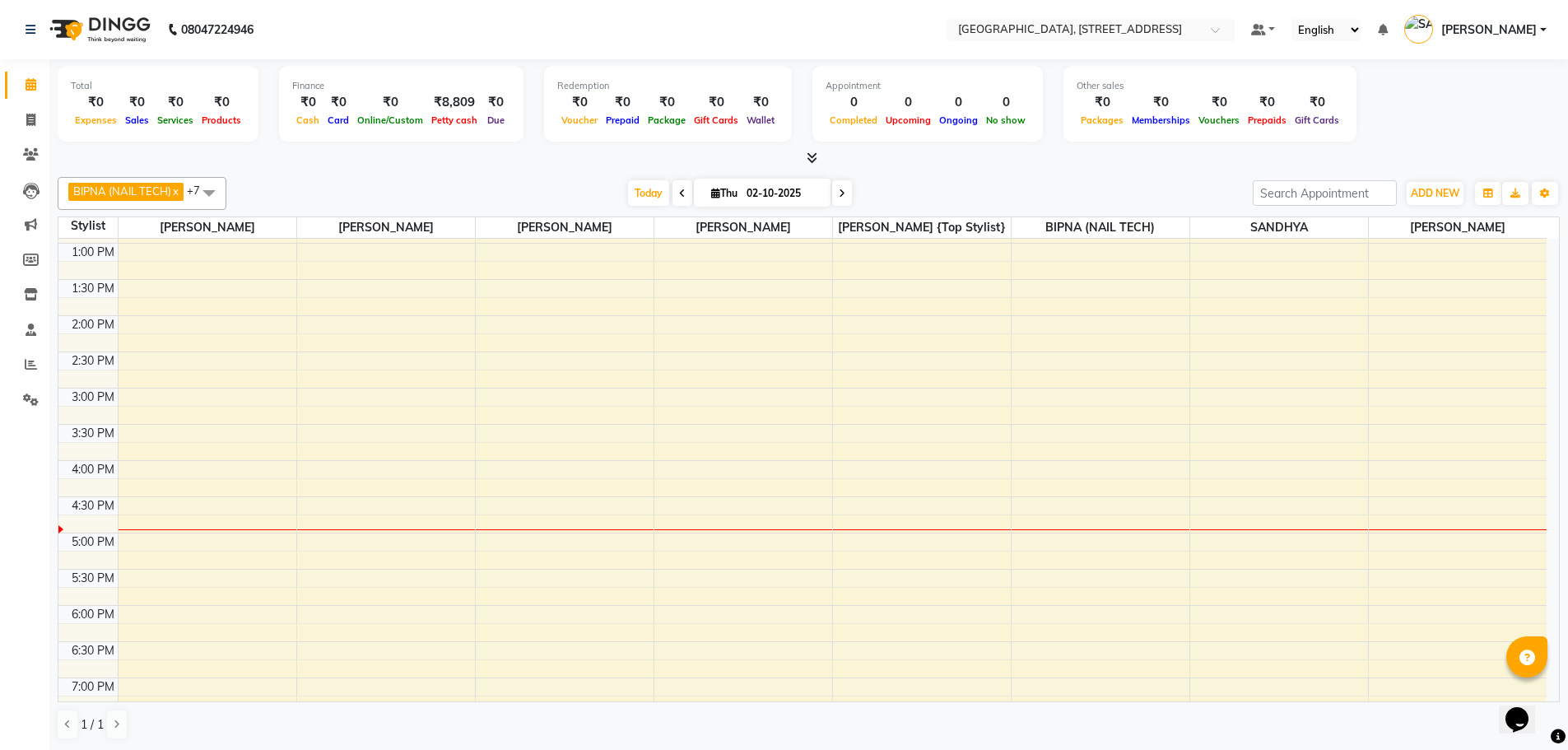
click at [152, 448] on div "9:00 AM 9:30 AM 10:00 AM 10:30 AM 11:00 AM 11:30 AM 12:00 PM 12:30 PM 1:00 PM 1…" at bounding box center [802, 460] width 1488 height 1013
select select "50905"
select select "tentative"
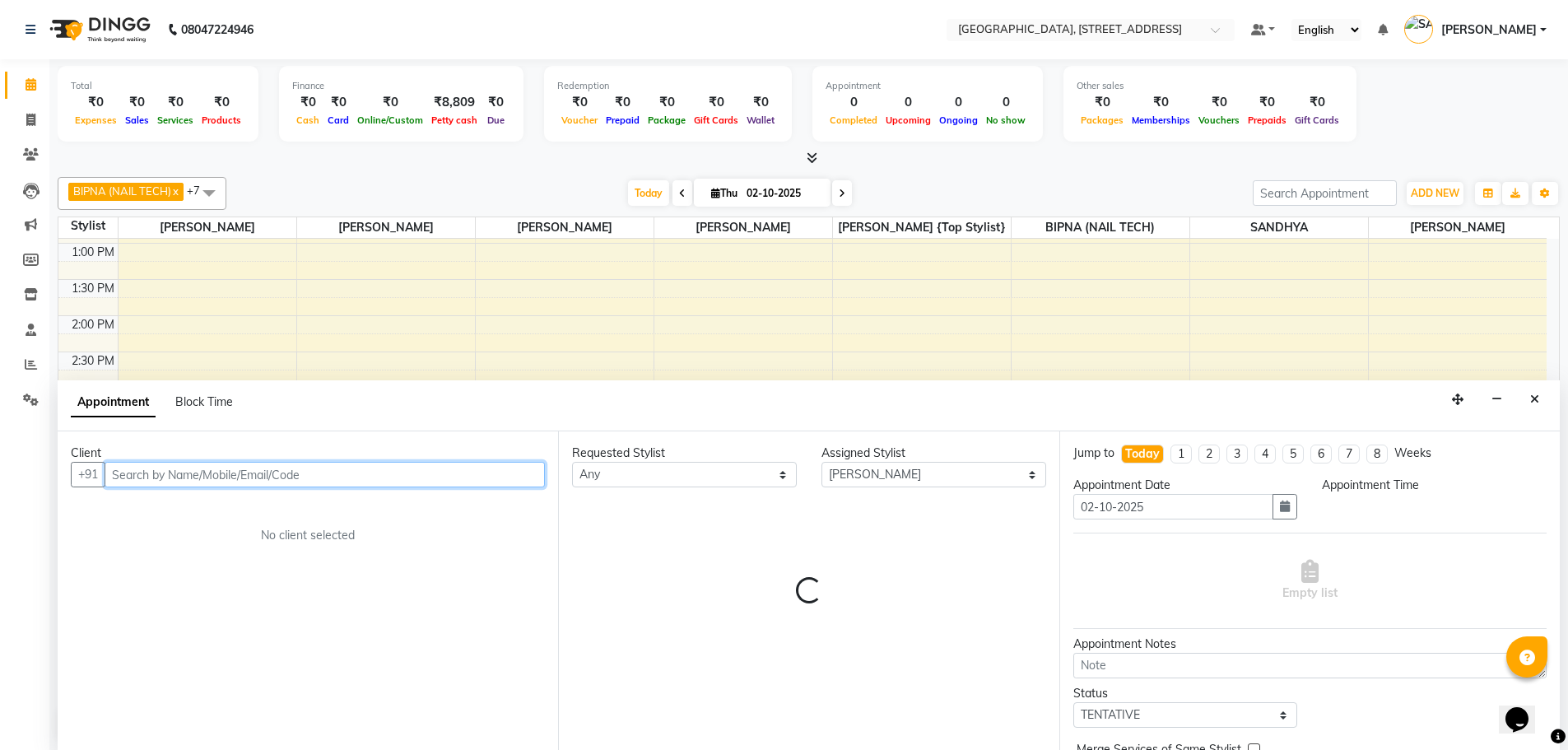
select select "945"
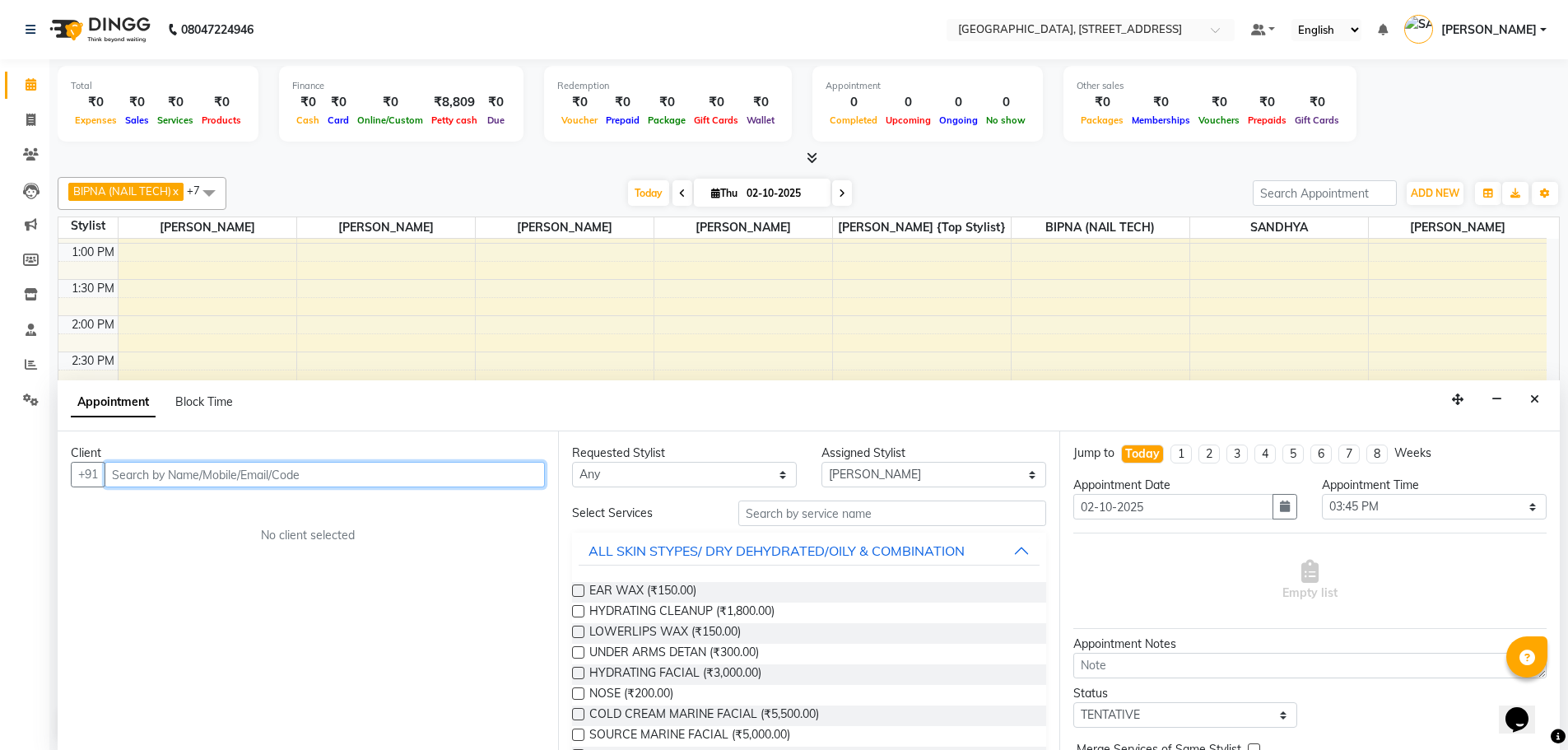
scroll to position [1, 0]
click at [442, 474] on input "text" at bounding box center [325, 474] width 441 height 26
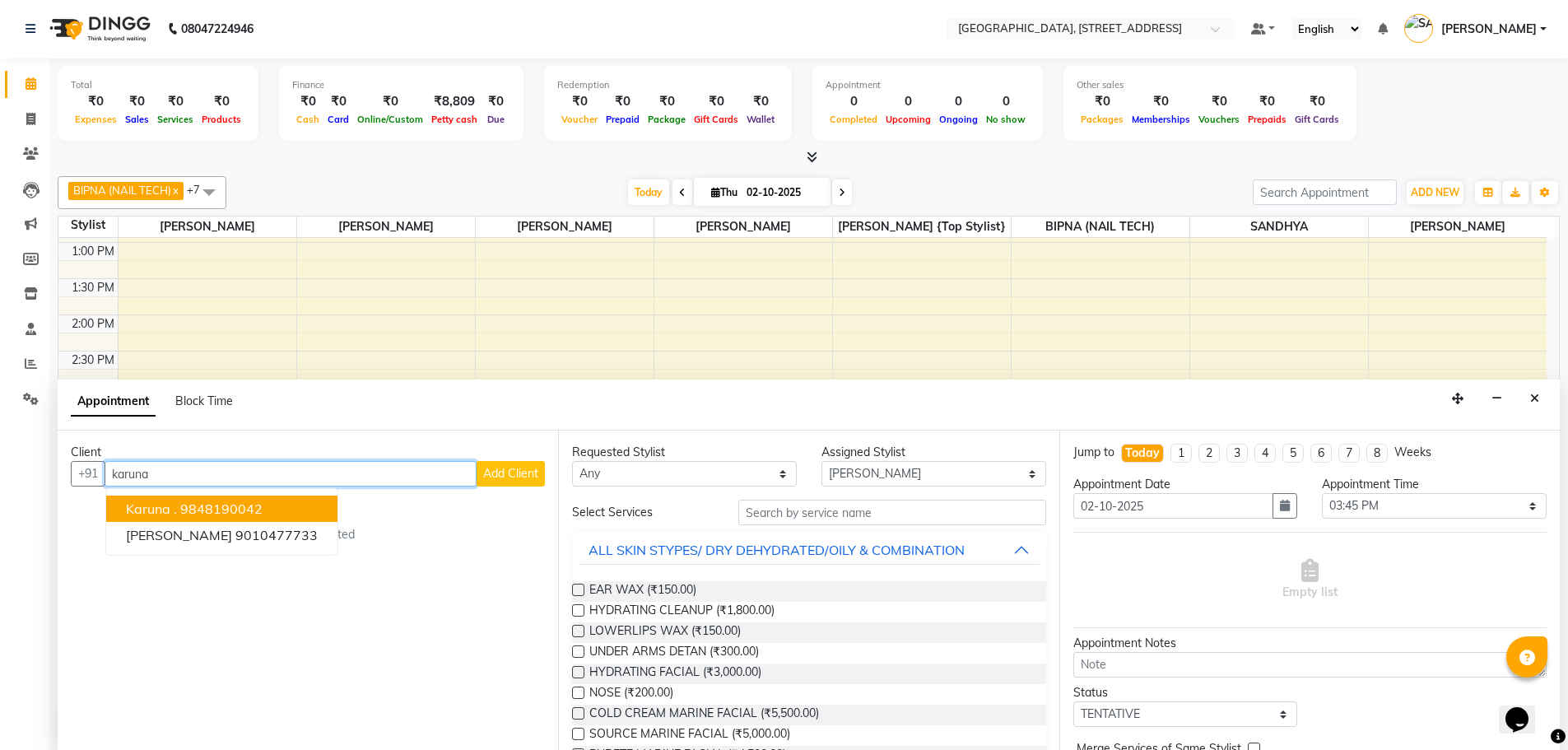
click at [299, 504] on button "Karuna . 9848190042" at bounding box center [222, 508] width 231 height 26
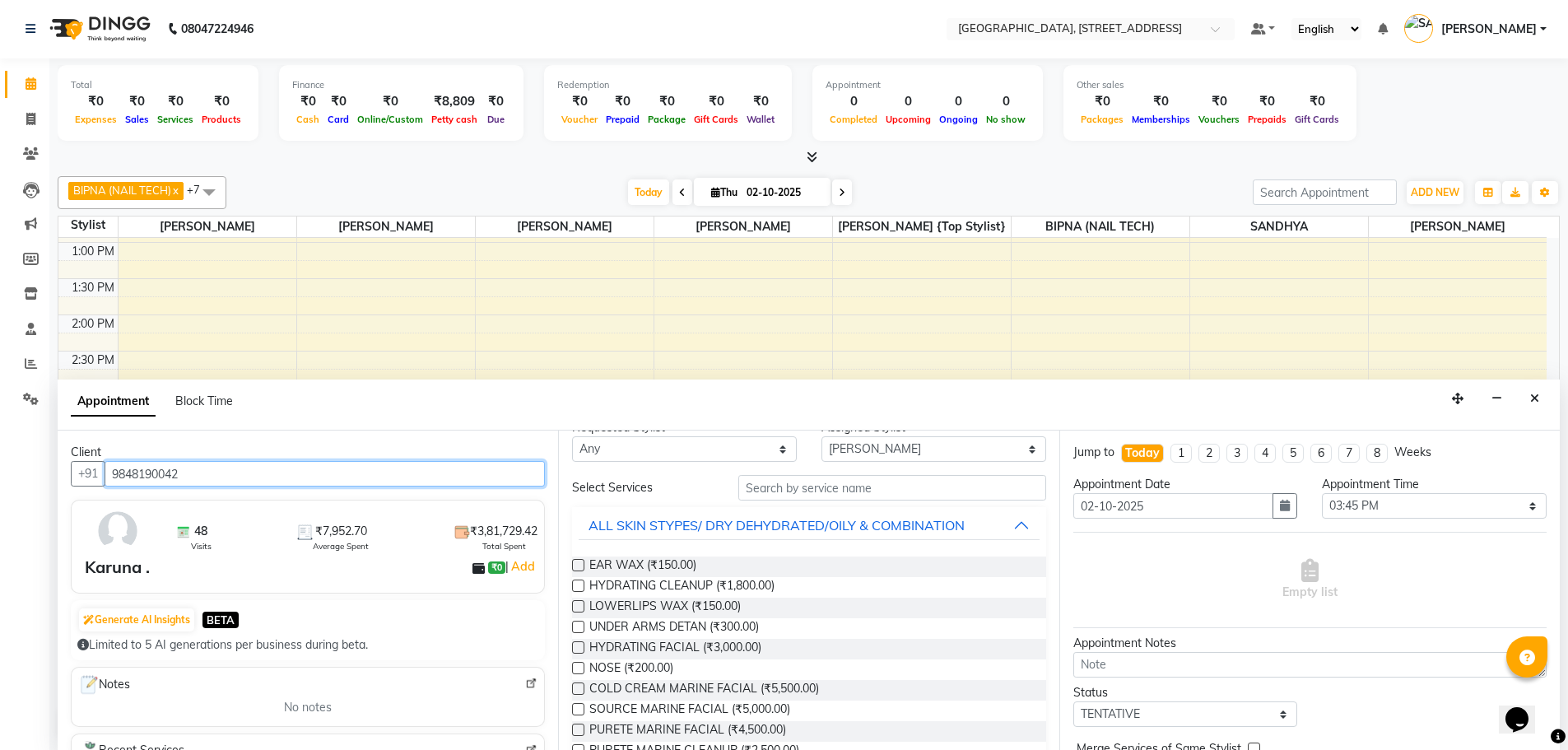
scroll to position [0, 0]
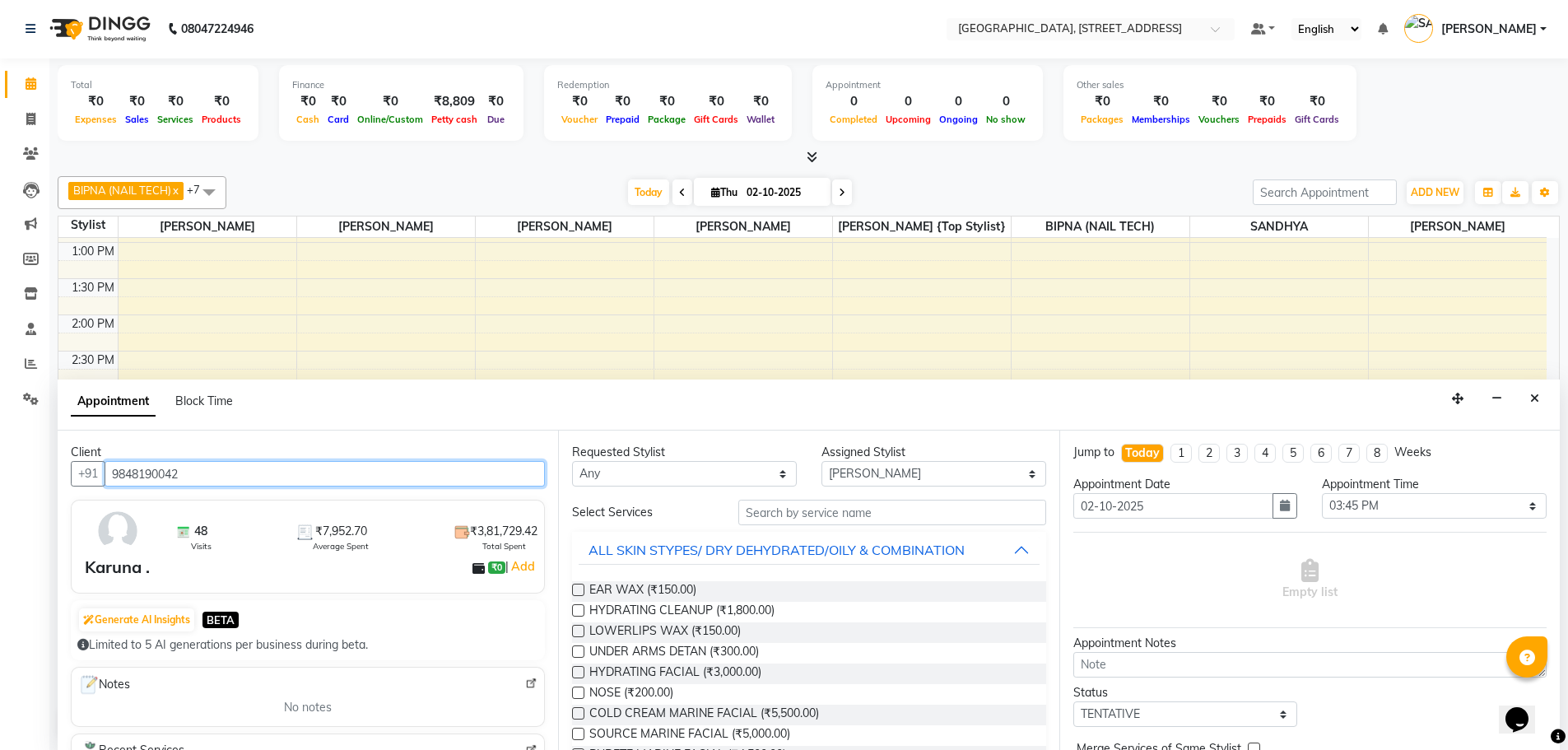
type input "9848190042"
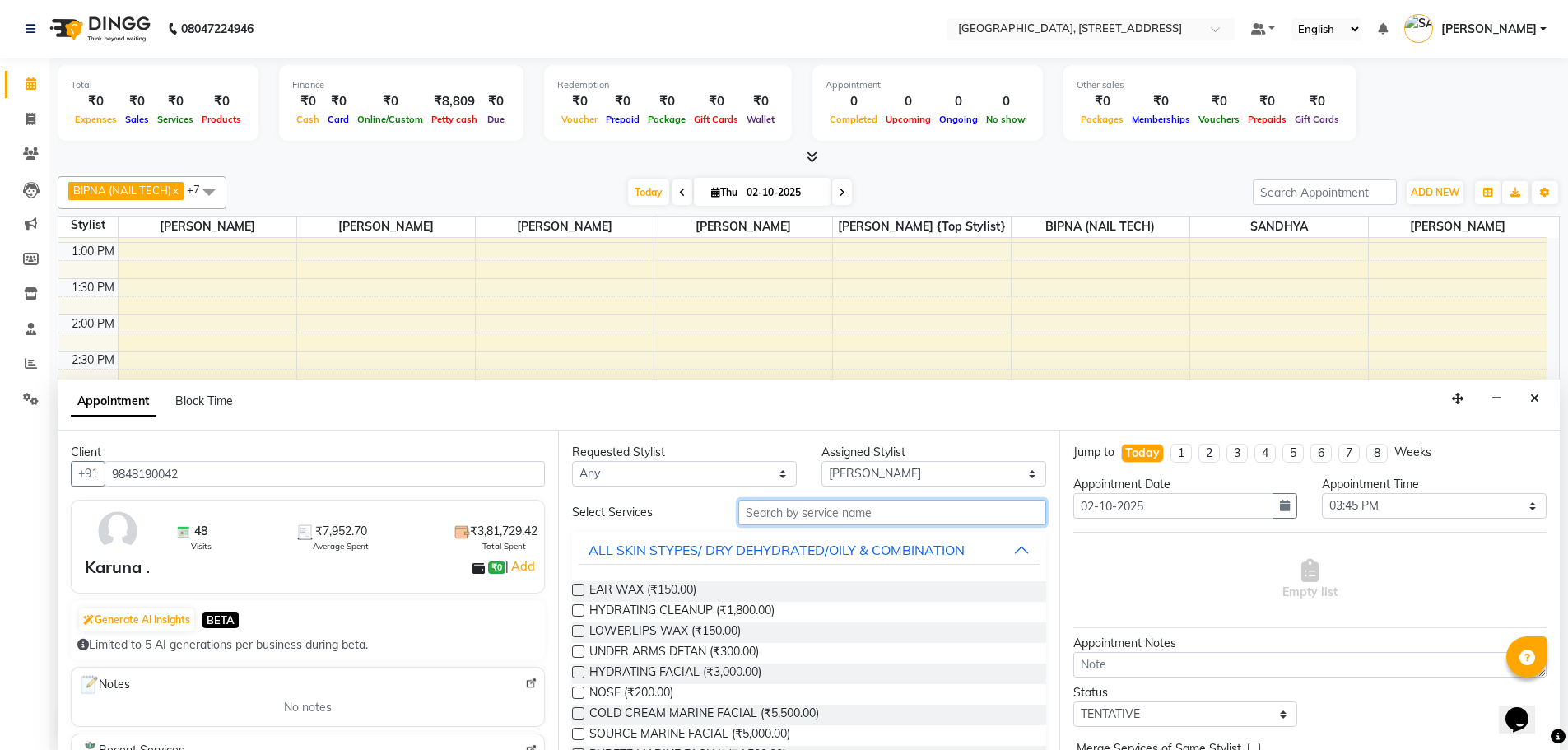
click at [814, 510] on input "text" at bounding box center [892, 512] width 308 height 26
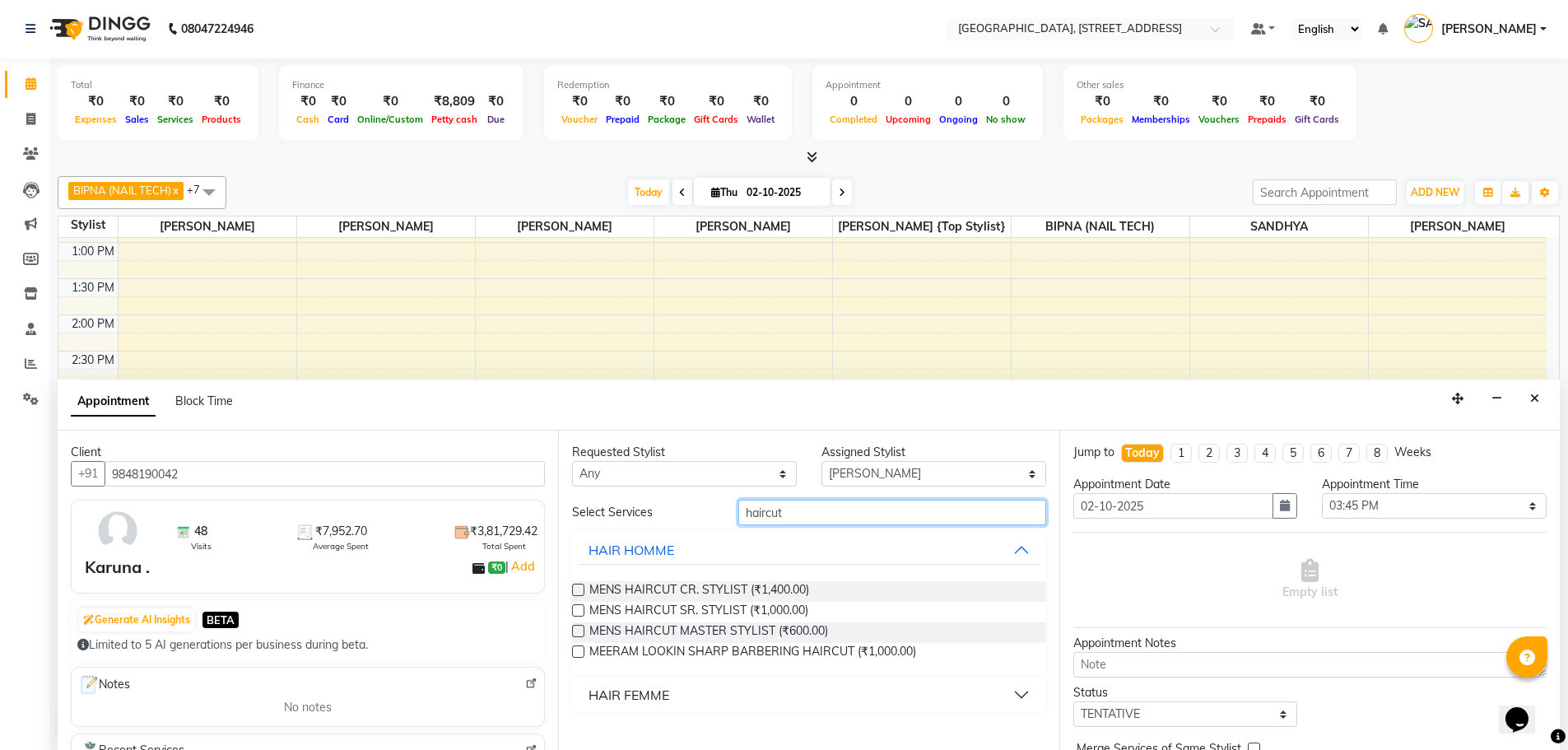
type input "haircut"
click at [574, 584] on label at bounding box center [578, 589] width 12 height 12
click at [574, 586] on input "checkbox" at bounding box center [577, 591] width 11 height 11
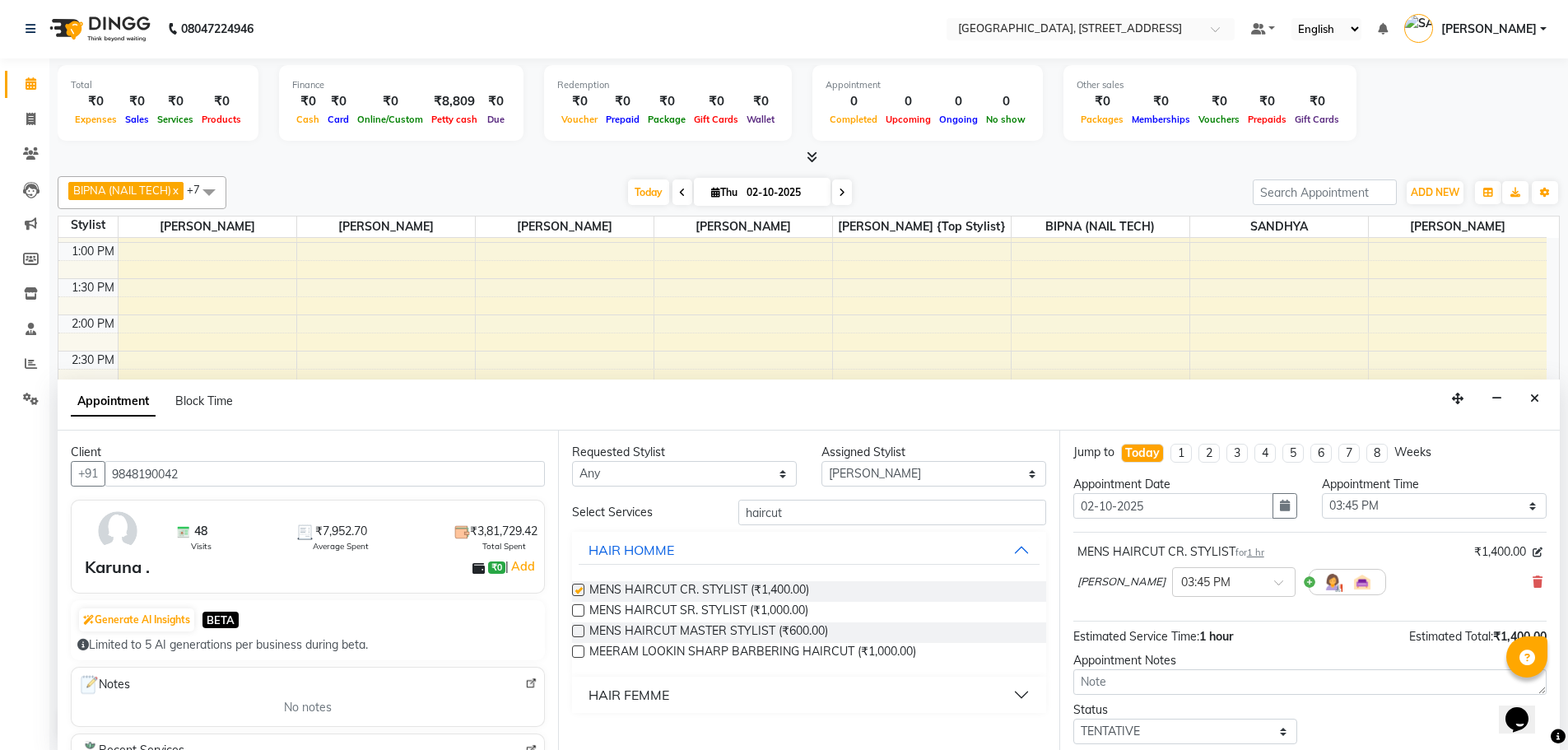
checkbox input "false"
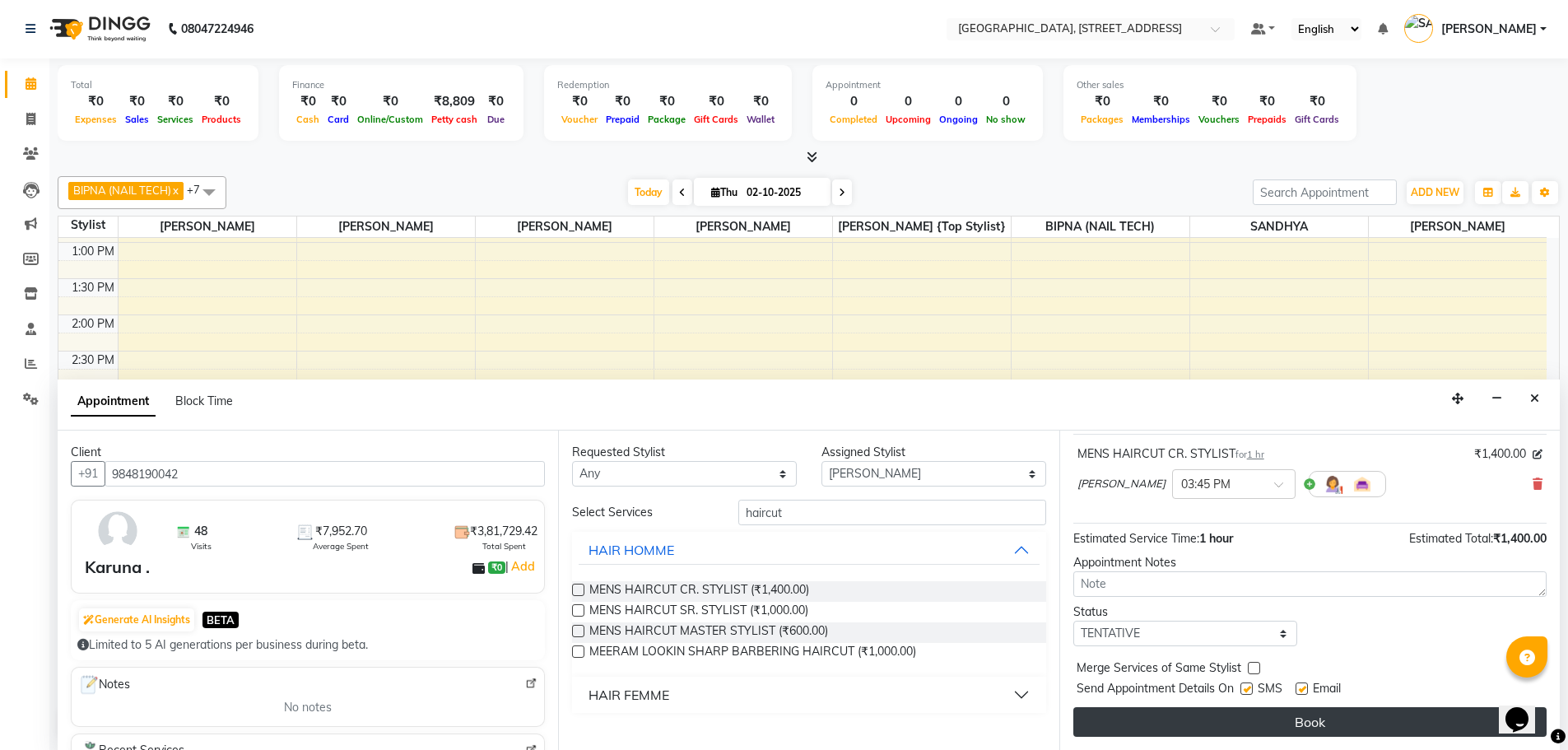
click at [1276, 724] on button "Book" at bounding box center [1311, 722] width 474 height 30
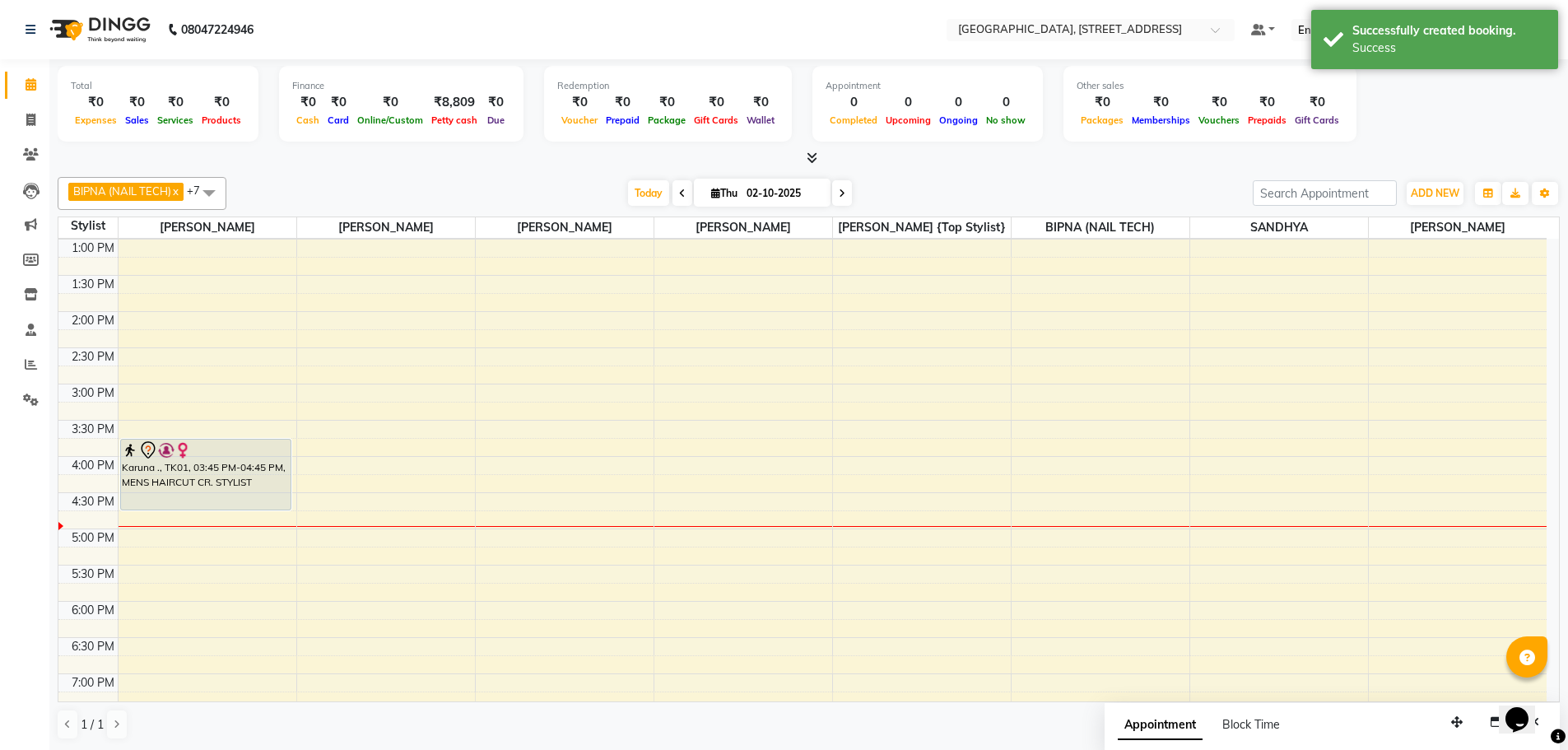
scroll to position [360, 0]
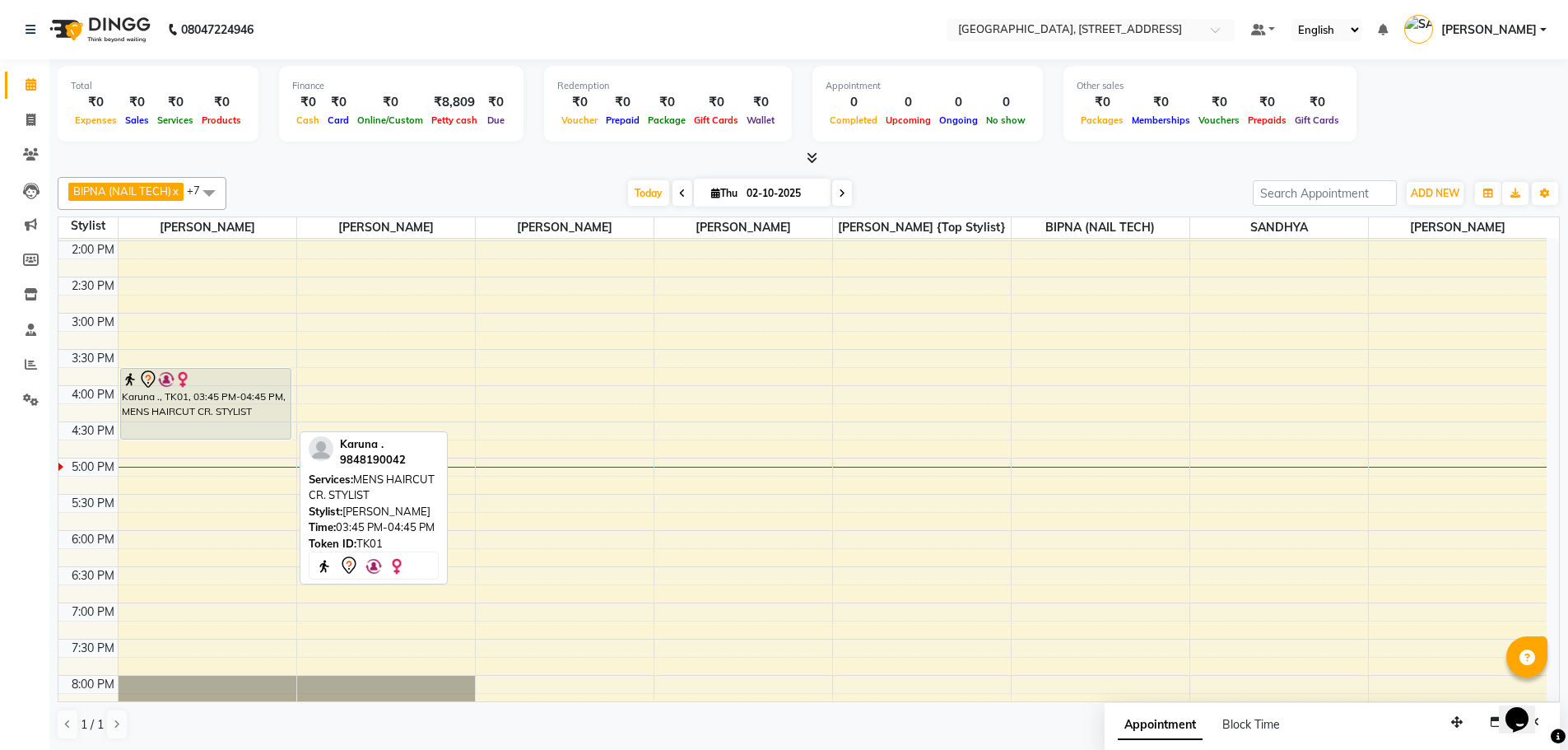
click at [233, 381] on div at bounding box center [206, 380] width 168 height 20
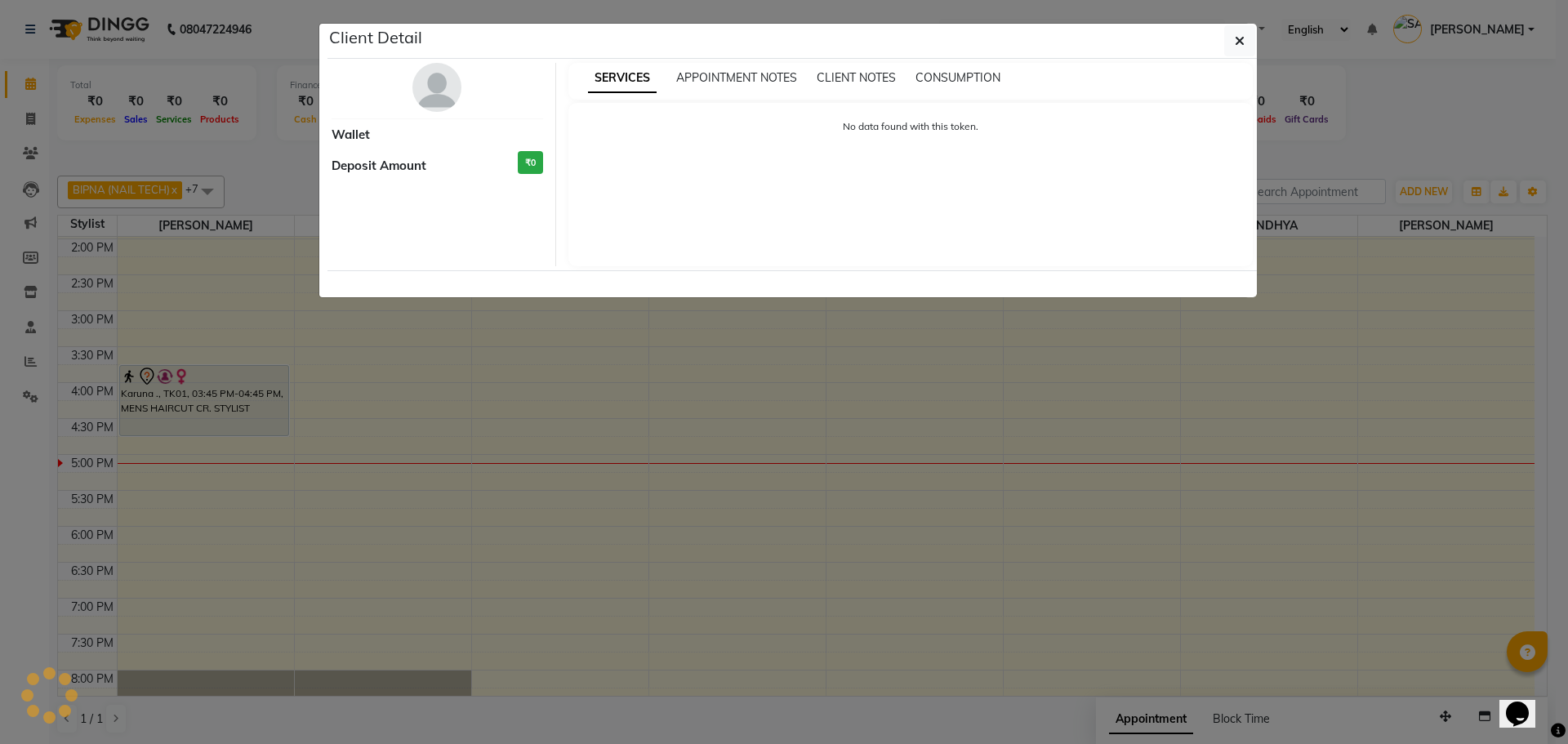
select select "7"
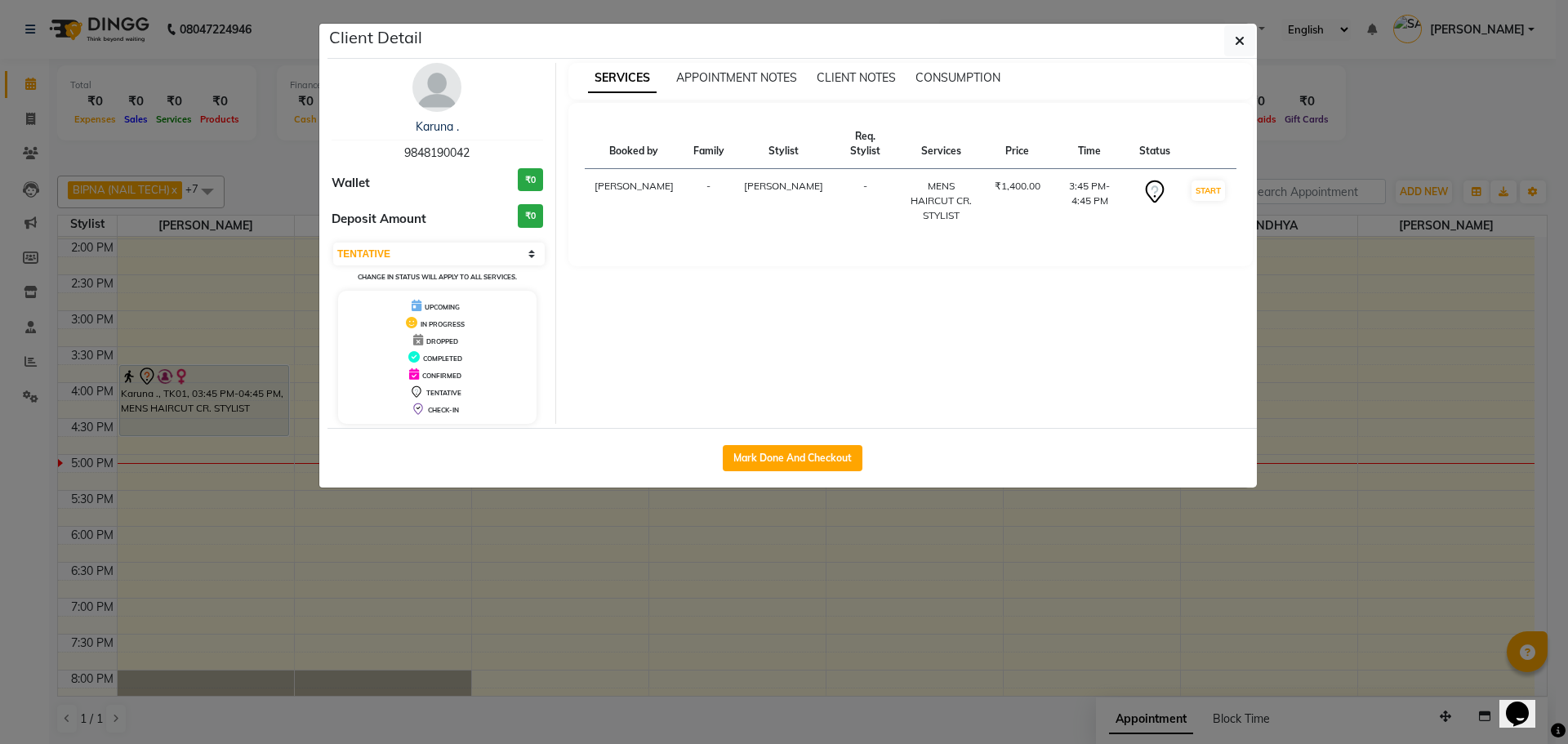
click at [798, 474] on div "Mark Done And Checkout" at bounding box center [792, 458] width 929 height 60
click at [799, 461] on button "Mark Done And Checkout" at bounding box center [793, 458] width 140 height 26
select select "service"
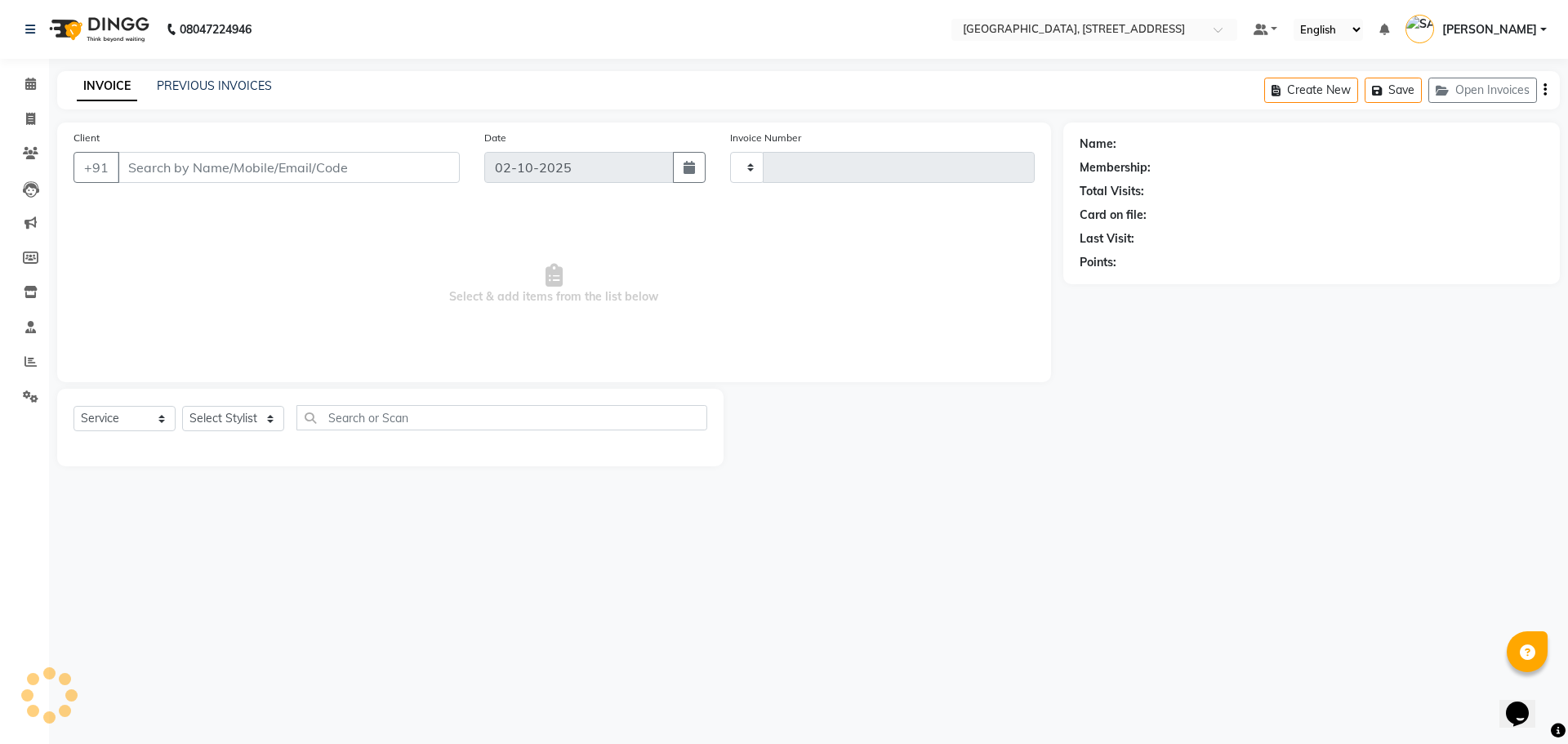
type input "1117"
select select "8062"
type input "9848190042"
select select "50905"
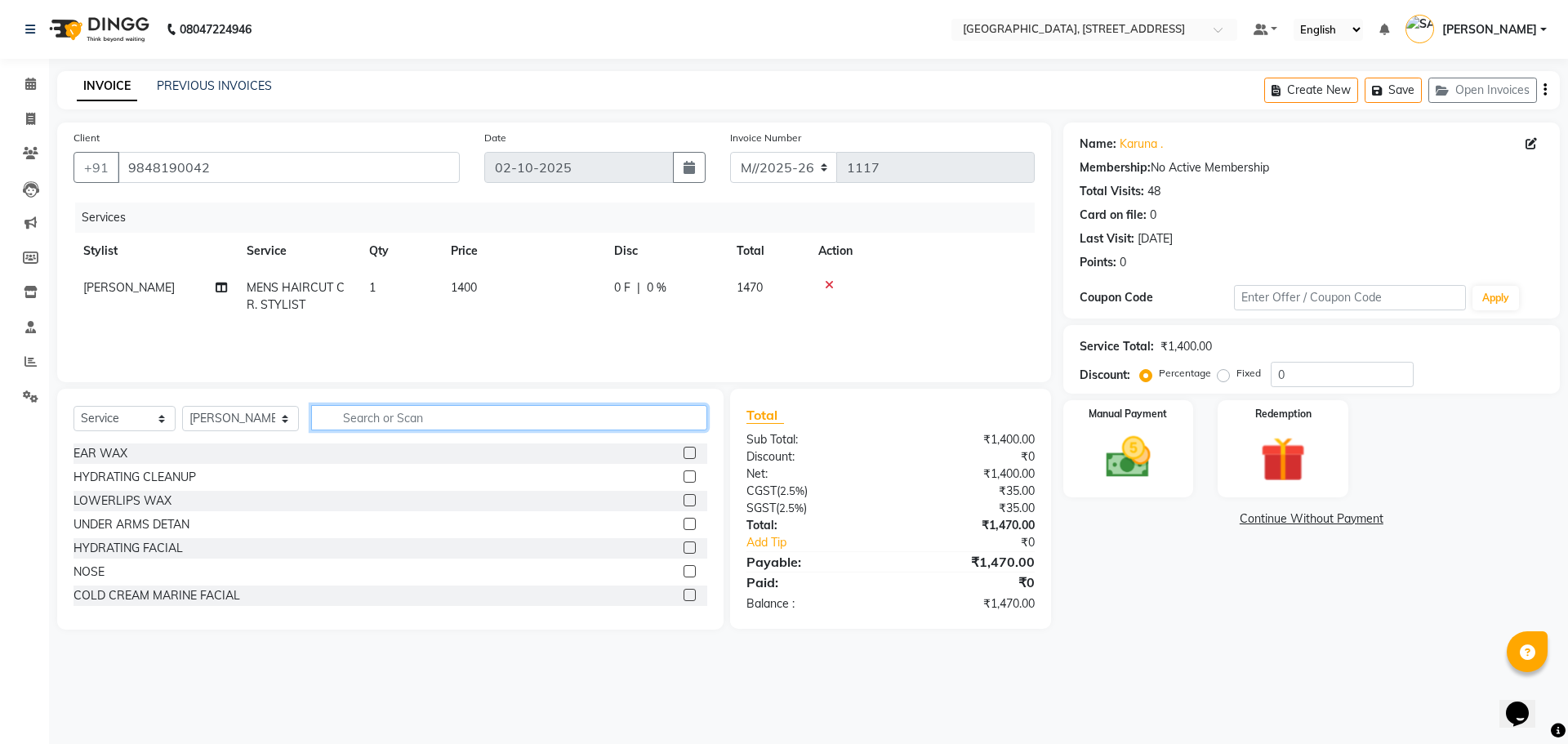
click at [425, 424] on input "text" at bounding box center [509, 417] width 396 height 25
click at [423, 417] on input "text" at bounding box center [509, 417] width 396 height 25
type input "beard"
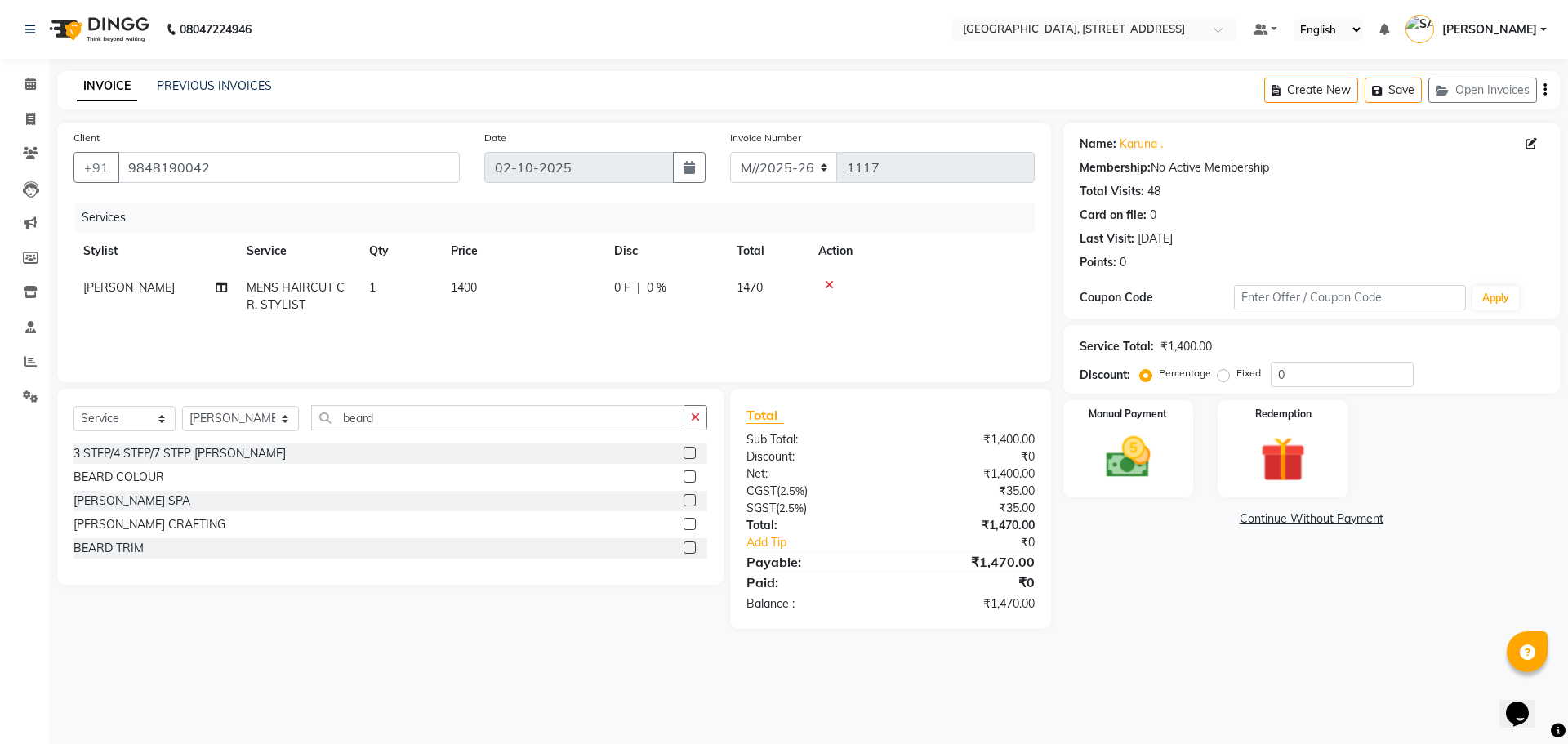
click at [688, 546] on label at bounding box center [689, 547] width 12 height 12
click at [688, 546] on input "checkbox" at bounding box center [689, 548] width 11 height 11
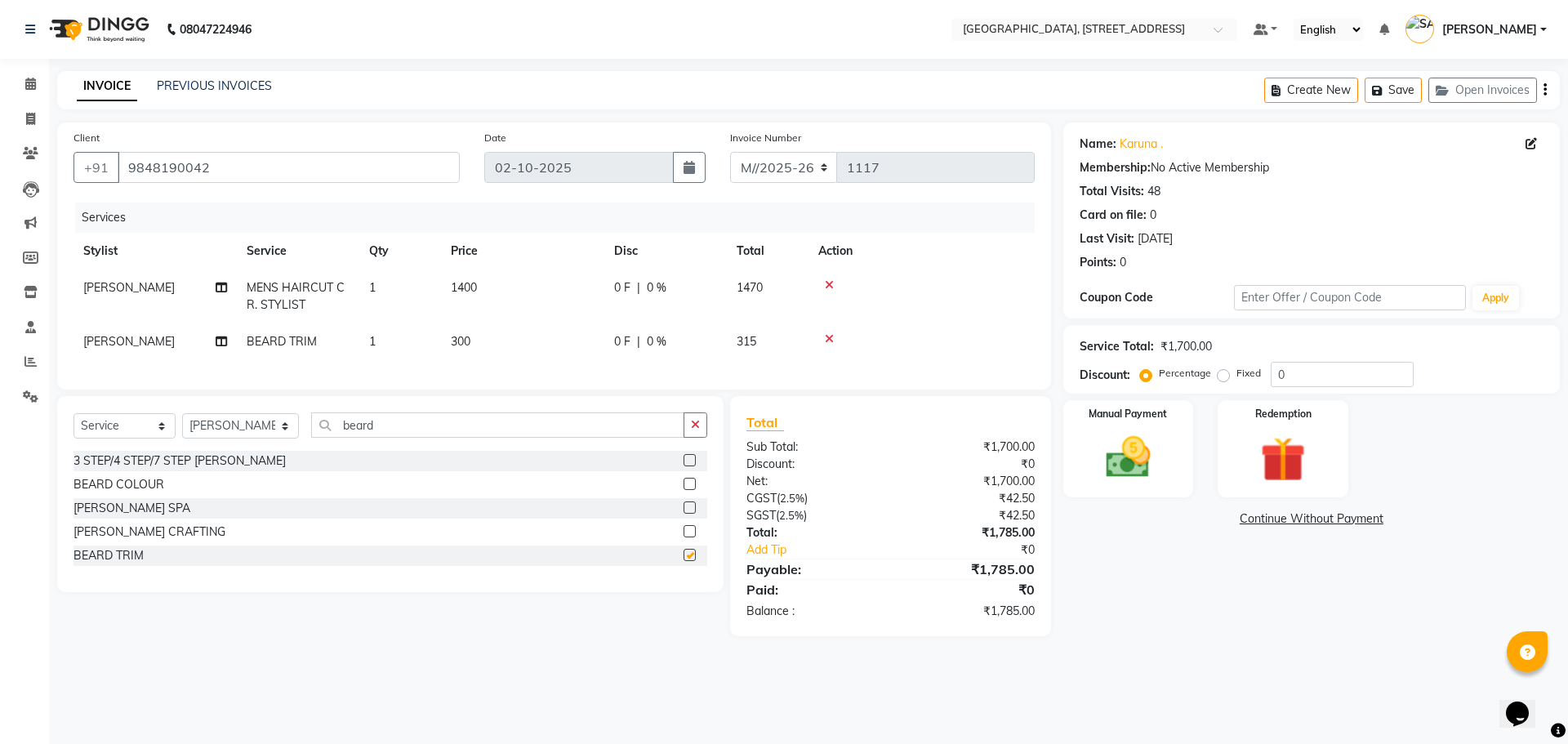
checkbox input "false"
click at [1235, 611] on div "Name: Karuna . Membership: No Active Membership Total Visits: 48 Card on file: …" at bounding box center [1317, 379] width 508 height 513
click at [1160, 458] on img at bounding box center [1128, 458] width 76 height 54
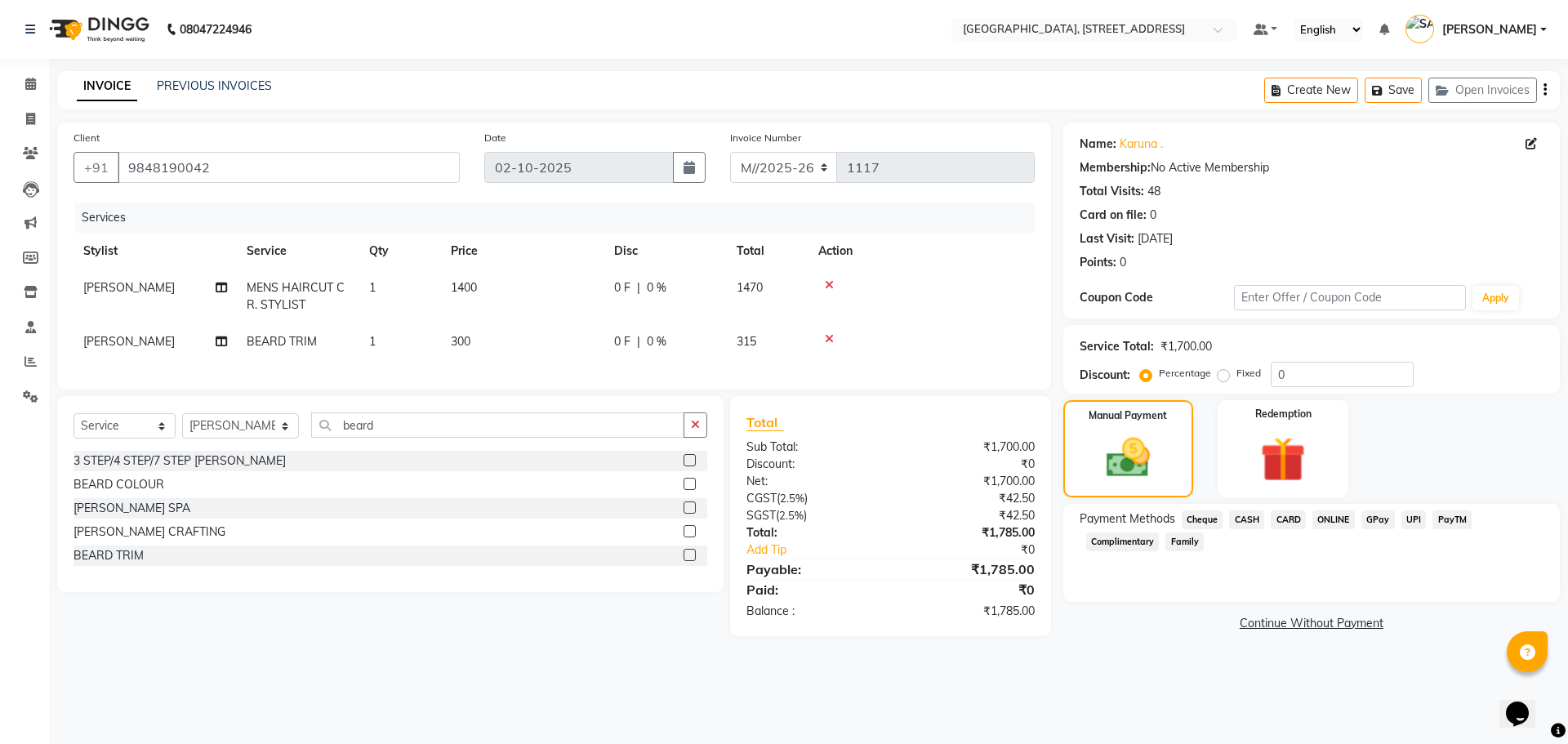
click at [1448, 521] on span "PayTM" at bounding box center [1453, 519] width 39 height 19
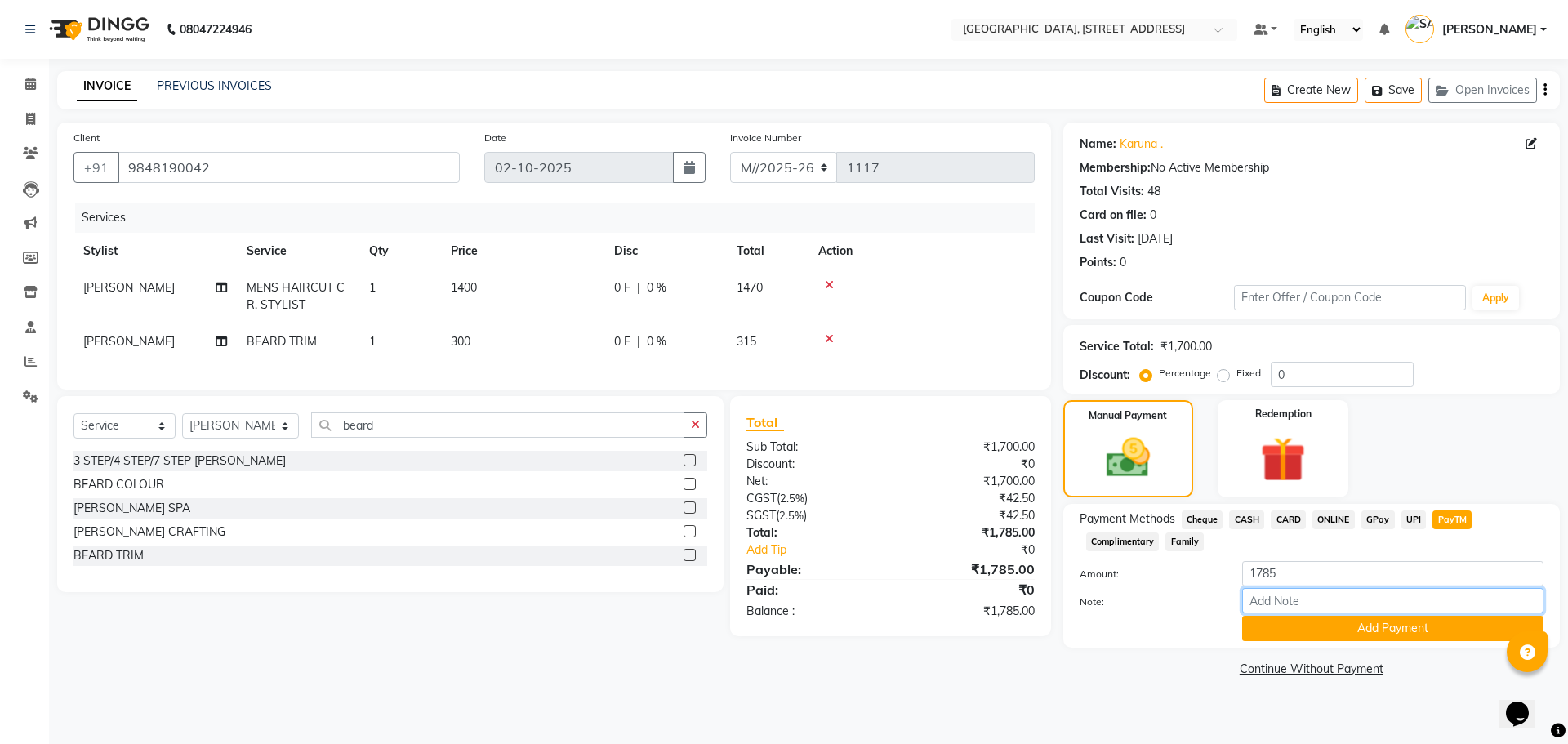
click at [1317, 606] on input "Note:" at bounding box center [1393, 600] width 301 height 25
type input "1008"
click at [1326, 620] on button "Add Payment" at bounding box center [1393, 628] width 301 height 25
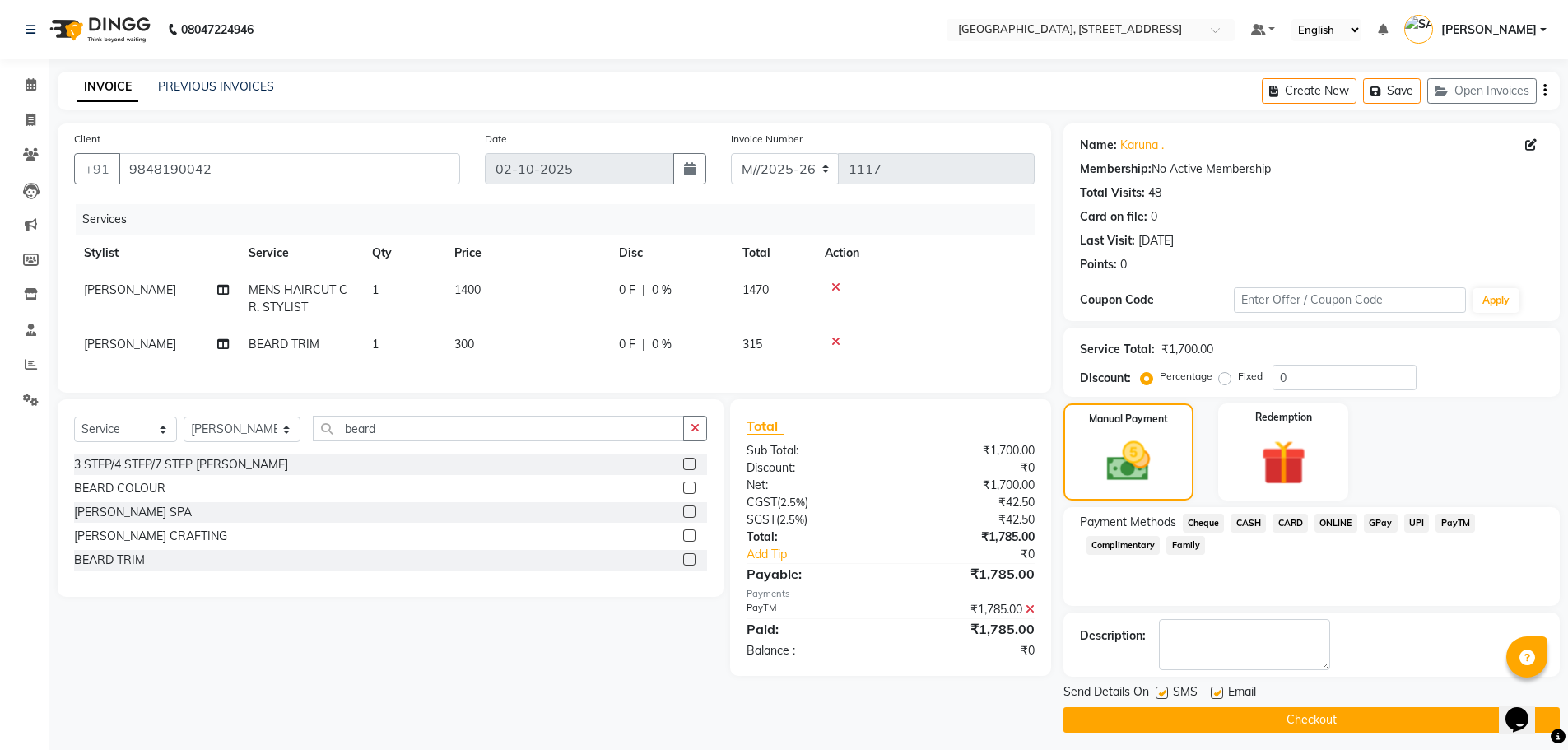
click at [1216, 710] on button "Checkout" at bounding box center [1311, 719] width 496 height 26
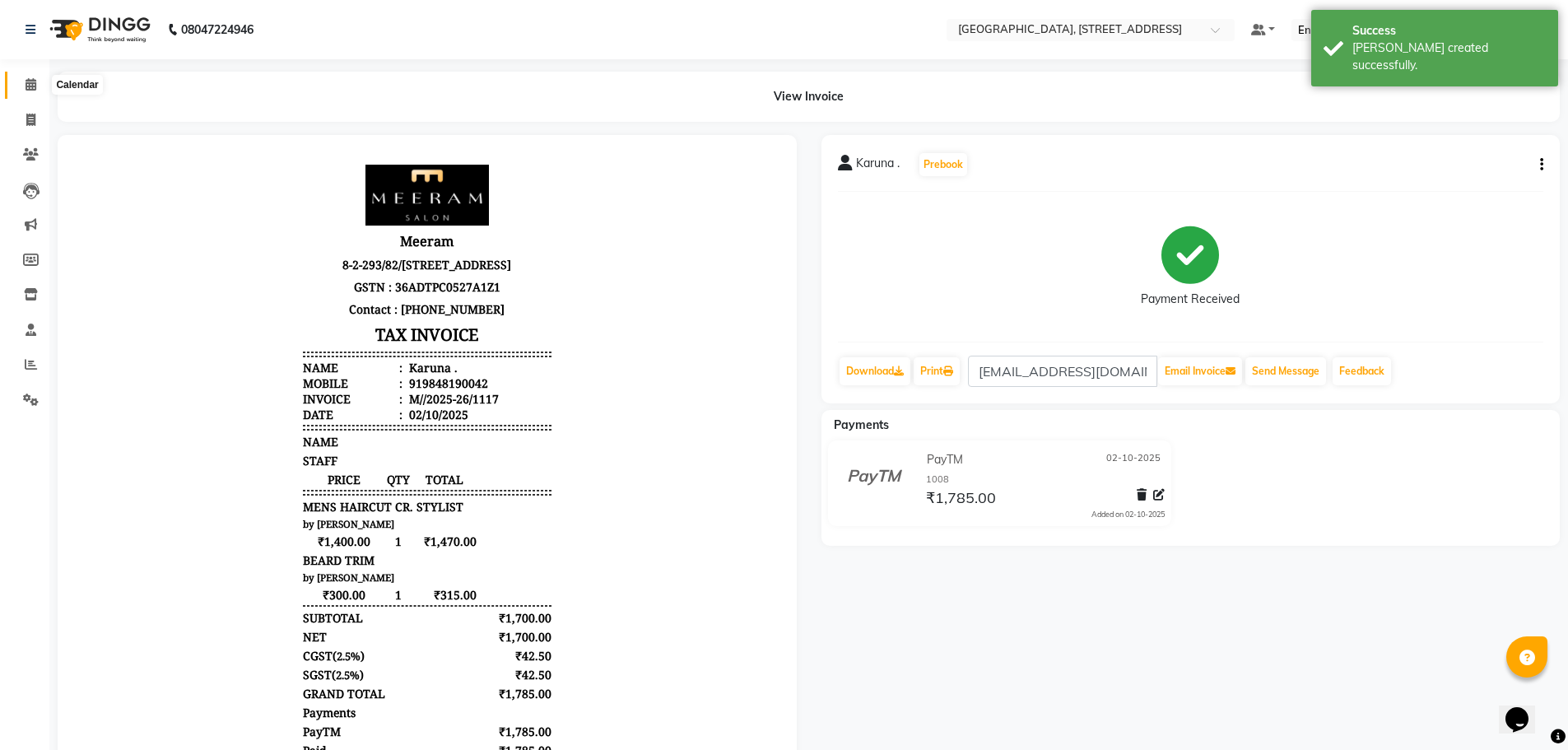
click at [34, 81] on icon at bounding box center [31, 84] width 11 height 12
